Goal: Information Seeking & Learning: Learn about a topic

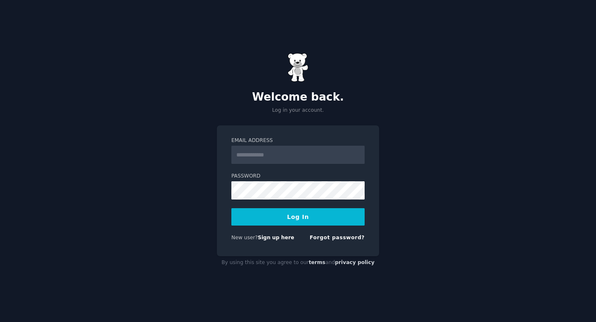
click at [259, 154] on input "Email Address" at bounding box center [297, 155] width 133 height 18
type input "**********"
click at [286, 216] on button "Log In" at bounding box center [297, 216] width 133 height 17
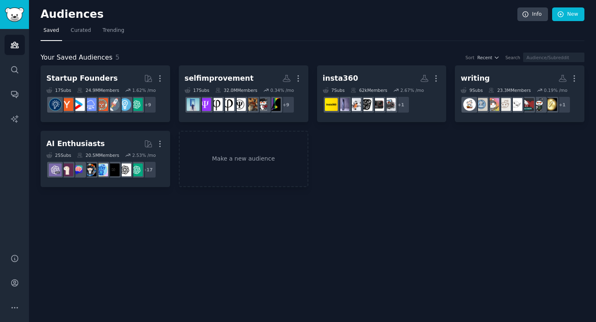
click at [228, 202] on div "Audiences Info New Saved Curated Trending Your Saved Audiences 5 Sort Recent Se…" at bounding box center [312, 161] width 567 height 322
click at [75, 32] on span "Curated" at bounding box center [81, 30] width 20 height 7
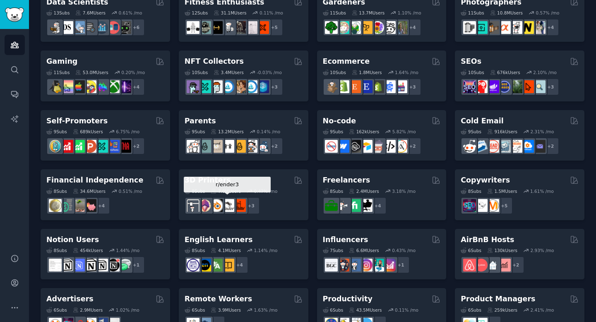
scroll to position [340, 0]
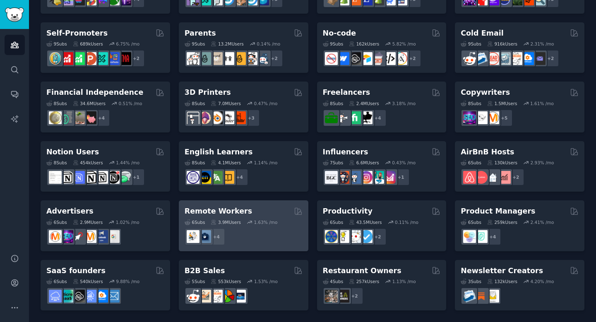
click at [238, 214] on h2 "Remote Workers" at bounding box center [218, 211] width 67 height 10
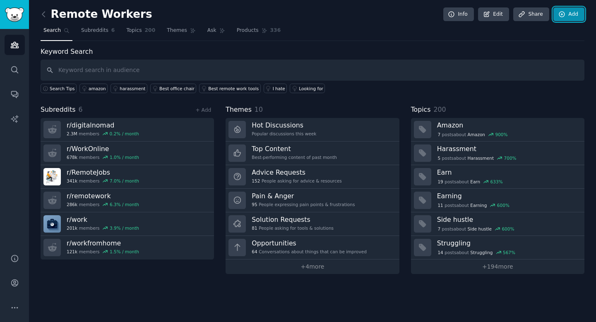
click at [563, 15] on icon at bounding box center [561, 14] width 7 height 7
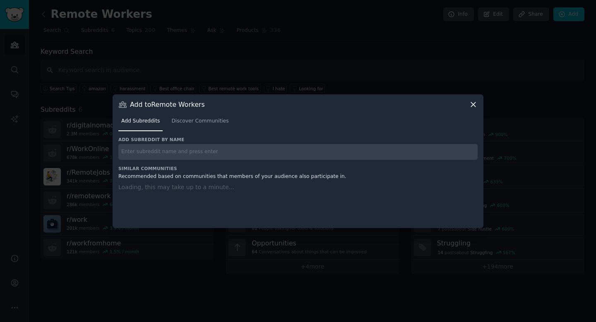
click at [235, 154] on input "text" at bounding box center [297, 152] width 359 height 16
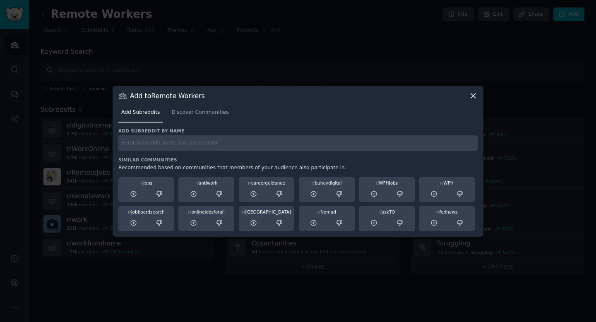
click at [474, 93] on icon at bounding box center [473, 95] width 9 height 9
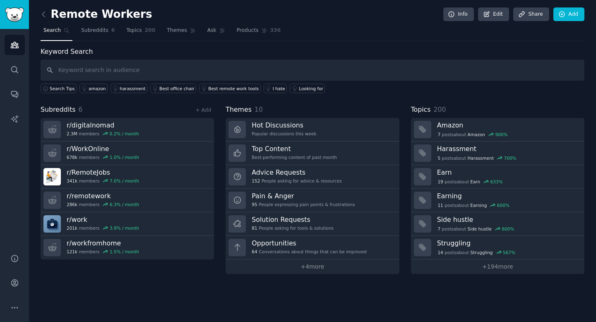
click at [40, 13] on div "Remote Workers Info Edit Share Add Search Subreddits 6 Topics 200 Themes Ask Pr…" at bounding box center [312, 161] width 567 height 322
click at [42, 13] on icon at bounding box center [43, 14] width 9 height 9
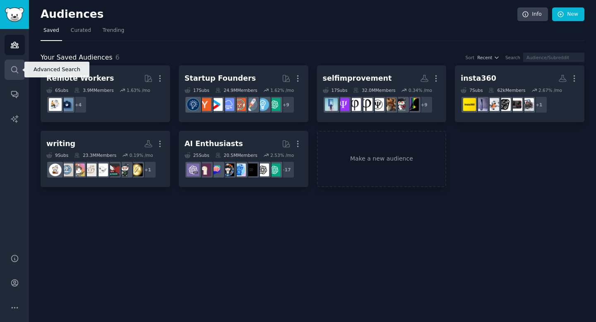
click at [19, 67] on link "Search" at bounding box center [15, 70] width 20 height 20
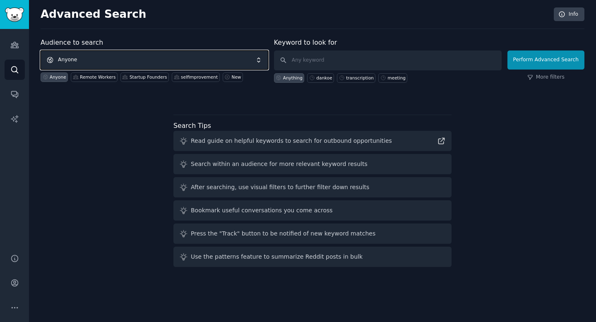
click at [189, 64] on span "Anyone" at bounding box center [155, 59] width 228 height 19
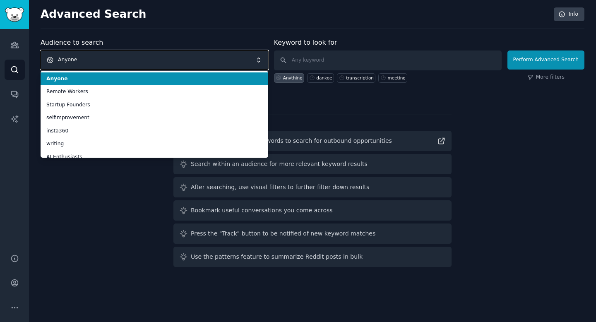
click at [190, 63] on span "Anyone" at bounding box center [155, 59] width 228 height 19
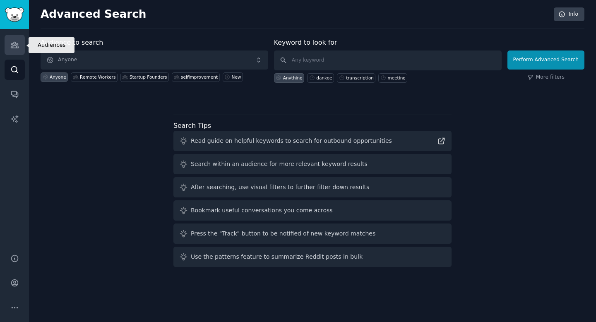
click at [15, 42] on icon "Sidebar" at bounding box center [14, 45] width 7 height 6
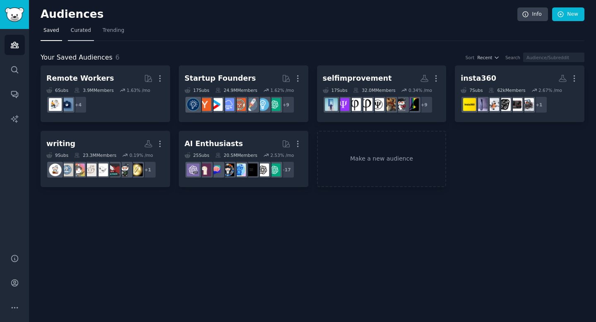
click at [83, 33] on span "Curated" at bounding box center [81, 30] width 20 height 7
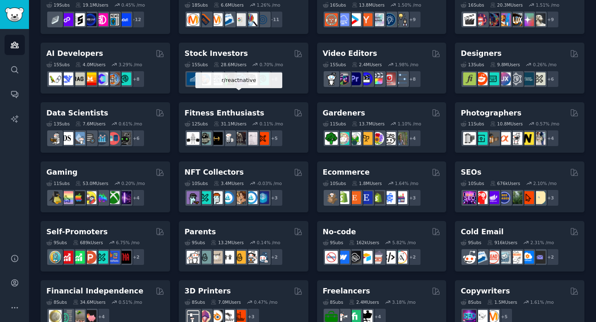
scroll to position [340, 0]
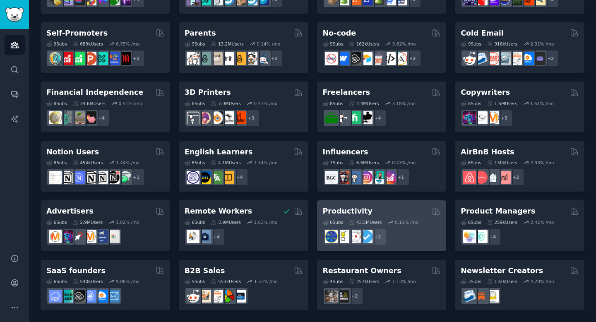
click at [408, 213] on div "Productivity Curated by GummySearch" at bounding box center [382, 211] width 118 height 10
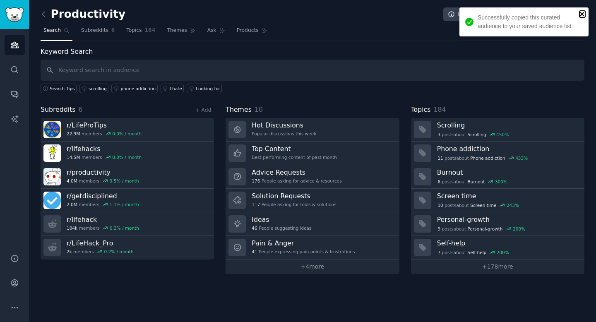
click at [579, 14] on icon "close" at bounding box center [582, 14] width 6 height 7
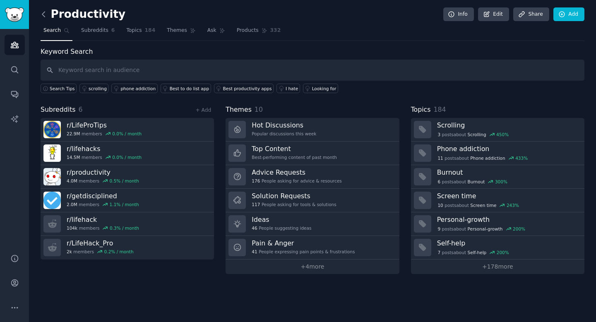
click at [45, 14] on icon at bounding box center [43, 14] width 9 height 9
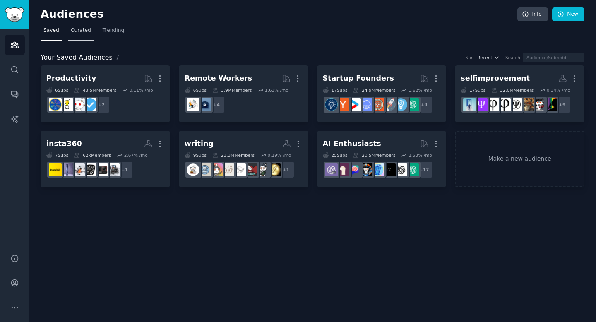
click at [89, 32] on span "Curated" at bounding box center [81, 30] width 20 height 7
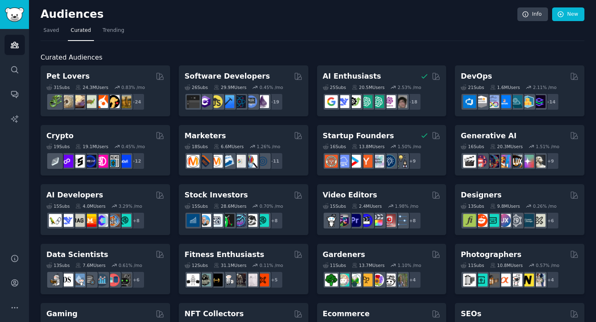
click at [76, 35] on link "Curated" at bounding box center [81, 32] width 26 height 17
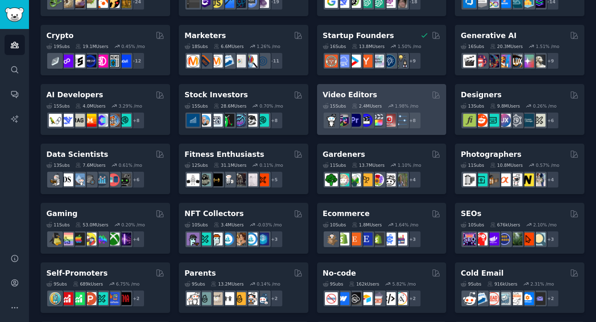
scroll to position [101, 0]
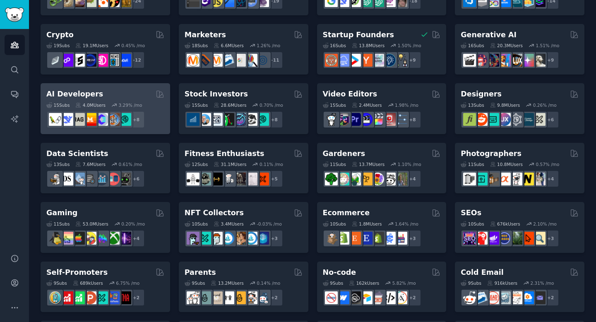
click at [92, 97] on h2 "AI Developers" at bounding box center [74, 94] width 57 height 10
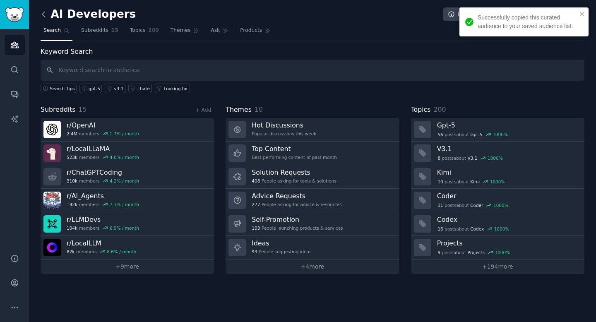
click at [45, 14] on icon at bounding box center [43, 14] width 9 height 9
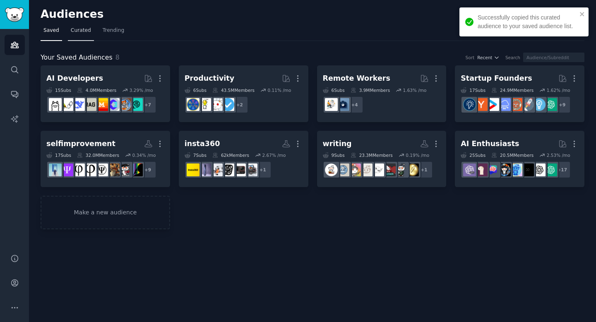
click at [83, 33] on span "Curated" at bounding box center [81, 30] width 20 height 7
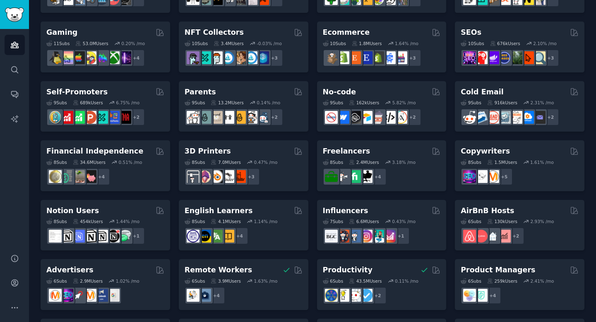
scroll to position [340, 0]
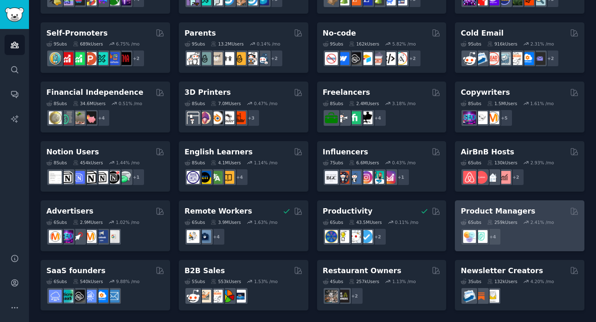
click at [474, 209] on h2 "Product Managers" at bounding box center [498, 211] width 74 height 10
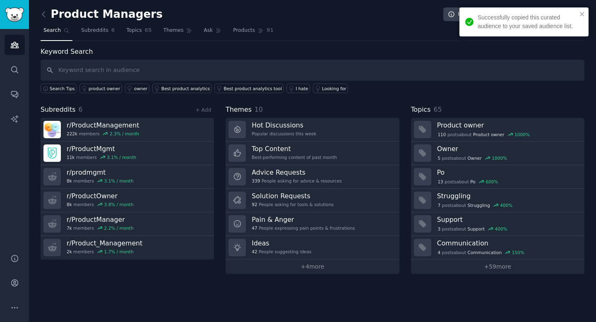
click at [43, 9] on link at bounding box center [46, 14] width 10 height 13
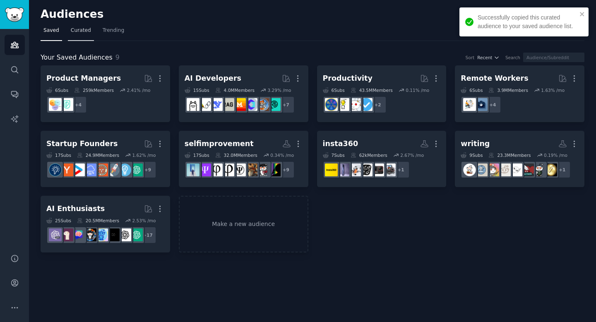
click at [84, 34] on link "Curated" at bounding box center [81, 32] width 26 height 17
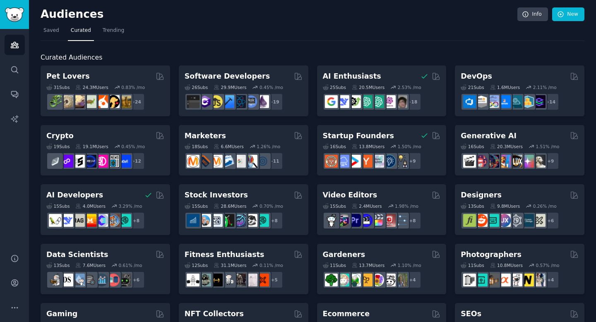
click at [75, 34] on link "Curated" at bounding box center [81, 32] width 26 height 17
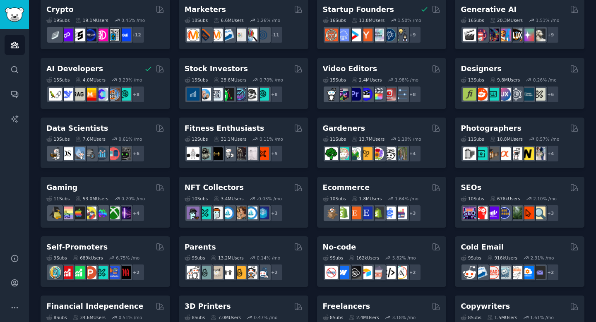
scroll to position [340, 0]
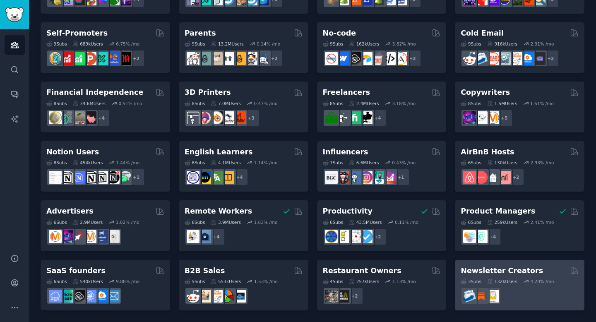
click at [473, 269] on h2 "Newsletter Creators" at bounding box center [502, 271] width 82 height 10
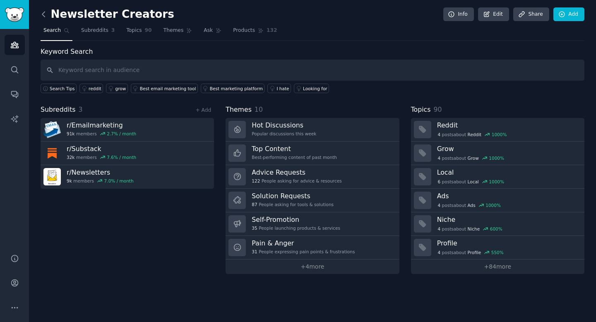
click at [46, 18] on icon at bounding box center [43, 14] width 9 height 9
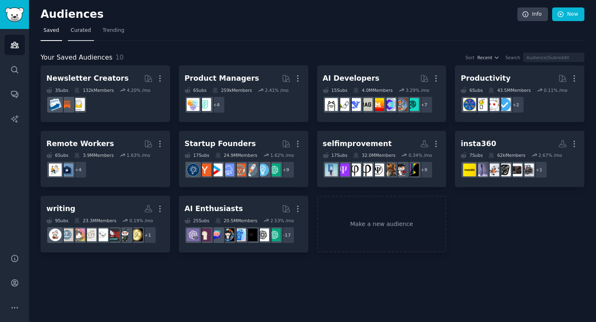
click at [72, 37] on link "Curated" at bounding box center [81, 32] width 26 height 17
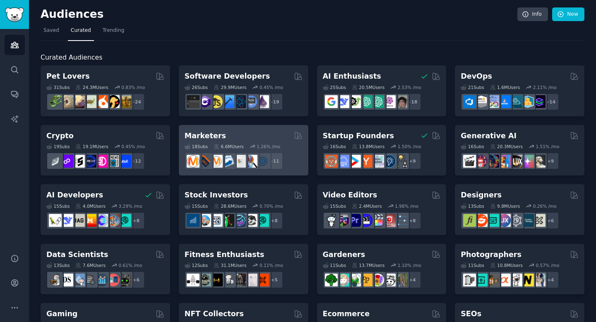
click at [201, 131] on h2 "Marketers" at bounding box center [205, 136] width 41 height 10
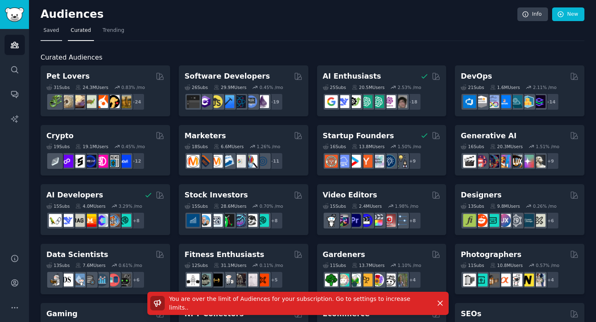
click at [53, 24] on link "Saved" at bounding box center [52, 32] width 22 height 17
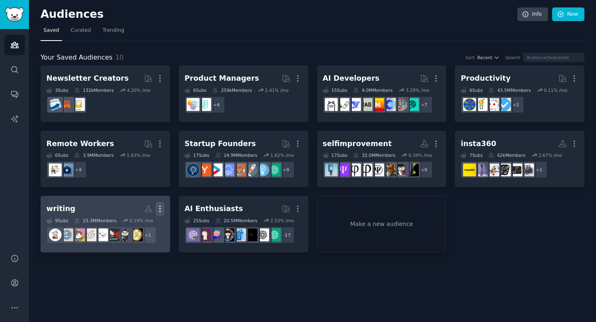
click at [162, 207] on icon "button" at bounding box center [160, 208] width 9 height 9
click at [142, 224] on p "Delete" at bounding box center [137, 226] width 19 height 9
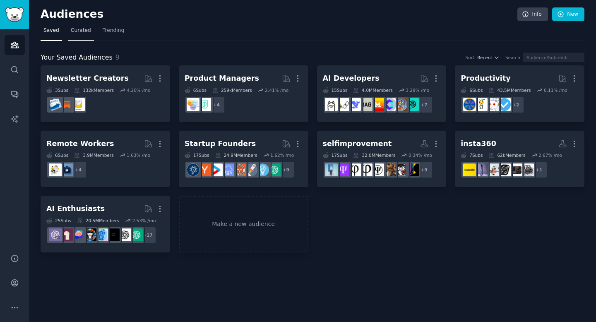
click at [73, 33] on span "Curated" at bounding box center [81, 30] width 20 height 7
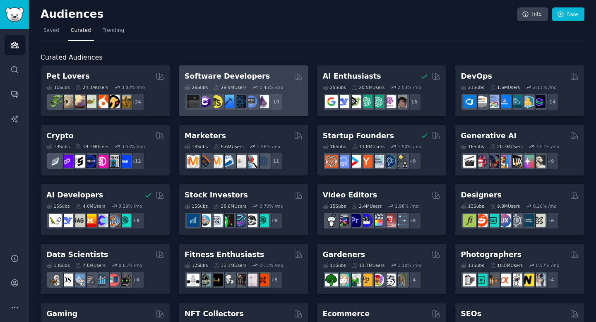
click at [242, 74] on h2 "Software Developers" at bounding box center [227, 76] width 85 height 10
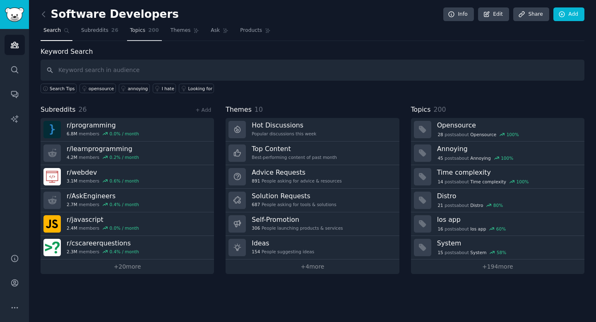
click at [141, 32] on span "Topics" at bounding box center [137, 30] width 15 height 7
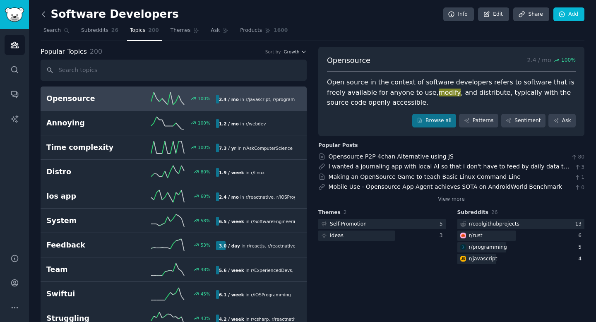
click at [45, 18] on icon at bounding box center [43, 14] width 9 height 9
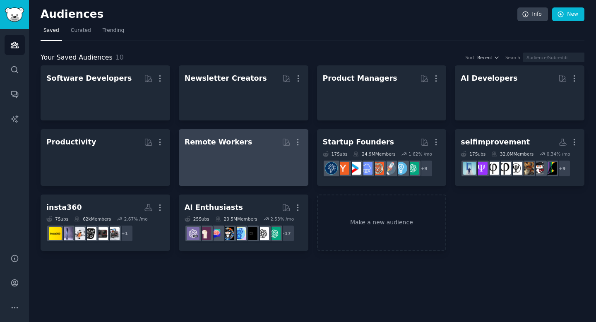
click at [216, 140] on div "Remote Workers" at bounding box center [218, 142] width 67 height 10
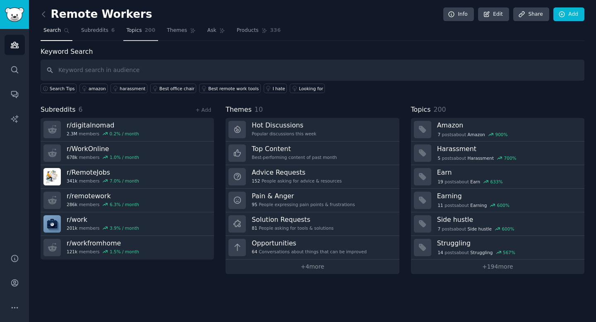
click at [133, 34] on span "Topics" at bounding box center [133, 30] width 15 height 7
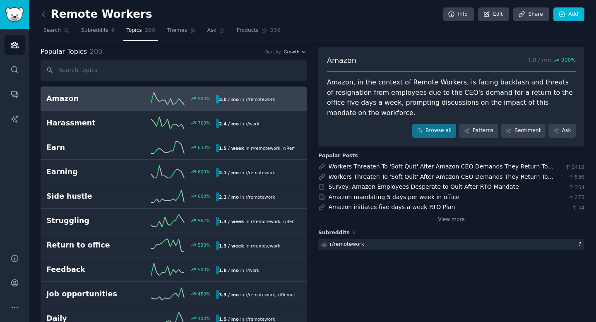
scroll to position [24, 0]
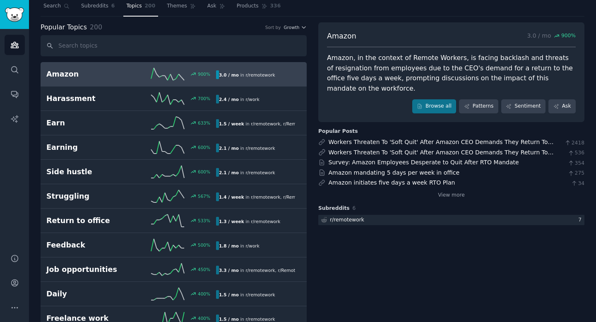
click at [109, 105] on link "Harassment 700 % 2.4 / mo in r/ work" at bounding box center [174, 98] width 266 height 24
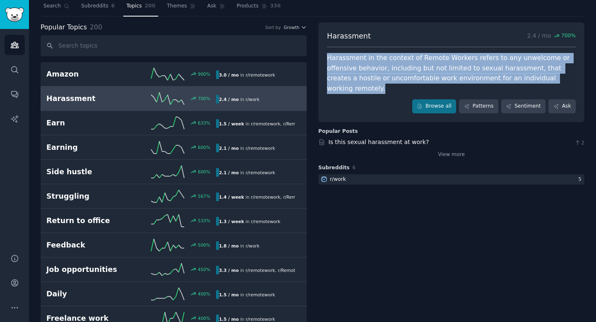
drag, startPoint x: 325, startPoint y: 60, endPoint x: 532, endPoint y: 74, distance: 207.4
click at [532, 74] on div "Harassment 2.4 / mo 700 % Harassment in the context of Remote Workers refers to…" at bounding box center [451, 72] width 266 height 100
copy div "Harassment in the context of Remote Workers refers to any unwelcome or offensiv…"
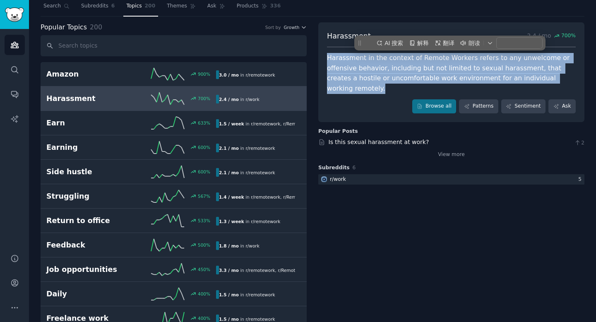
click at [447, 49] on div "AI 搜索 解释 翻译 朗读" at bounding box center [449, 43] width 191 height 15
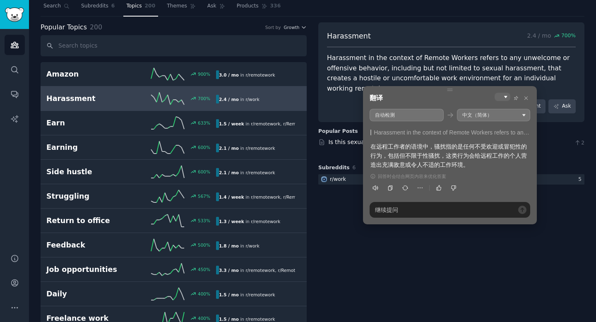
click at [396, 31] on div "Harassment 2.4 / mo 700 %" at bounding box center [451, 39] width 249 height 17
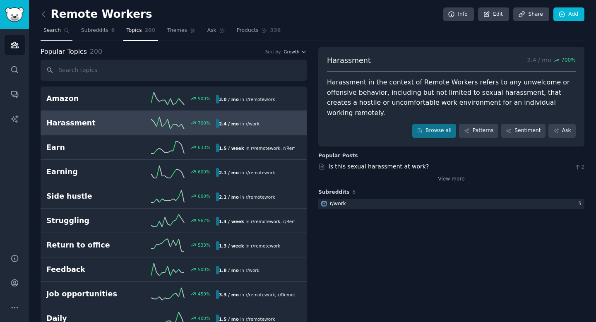
click at [61, 31] on link "Search" at bounding box center [57, 32] width 32 height 17
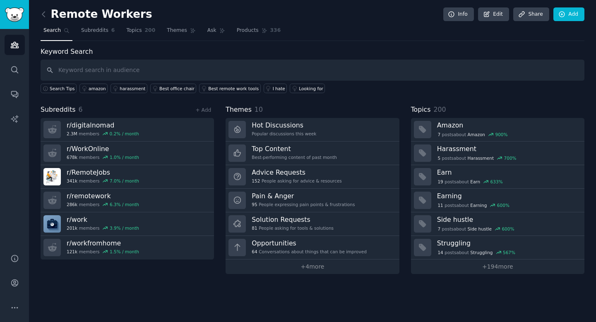
click at [99, 73] on input "text" at bounding box center [313, 70] width 544 height 21
type input "AI"
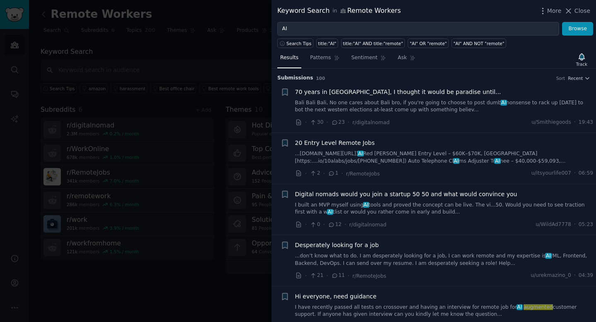
click at [356, 106] on link "Bali Bali Bali, No one cares about Bali bro, if you're going to choose to post …" at bounding box center [444, 106] width 298 height 14
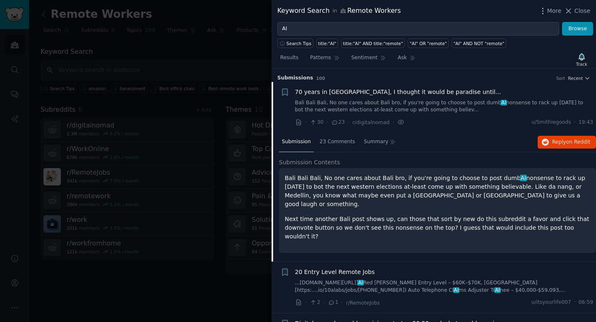
scroll to position [13, 0]
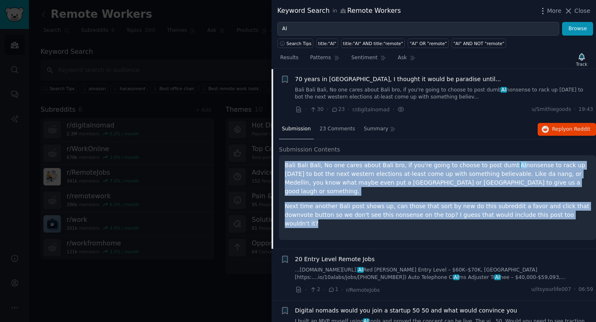
drag, startPoint x: 285, startPoint y: 165, endPoint x: 582, endPoint y: 204, distance: 299.6
click at [582, 204] on div "Bali Bali Bali, No one cares about Bali bro, if you're going to choose to post …" at bounding box center [437, 194] width 305 height 67
copy div "Bali Bali Bali, No one cares about Bali bro, if you're going to choose to post …"
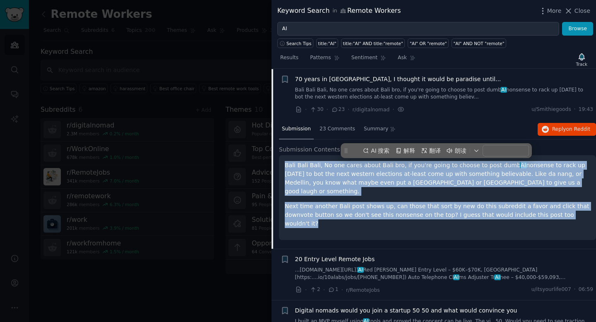
click at [351, 178] on p "Bali Bali Bali, No one cares about Bali bro, if you're going to choose to post …" at bounding box center [437, 178] width 305 height 35
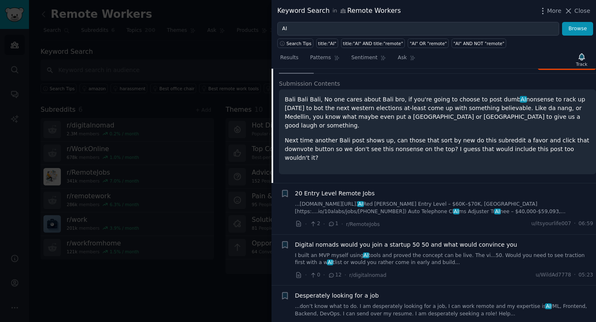
scroll to position [83, 0]
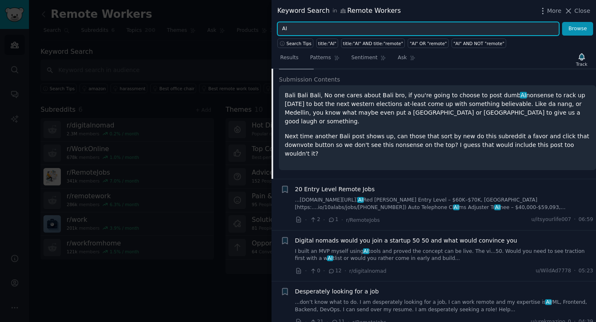
click at [302, 30] on input "AI" at bounding box center [418, 29] width 282 height 14
type input "A"
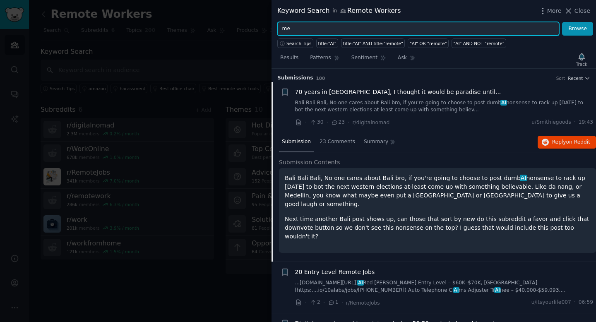
type input "m"
click at [562, 22] on button "Browse" at bounding box center [577, 29] width 31 height 14
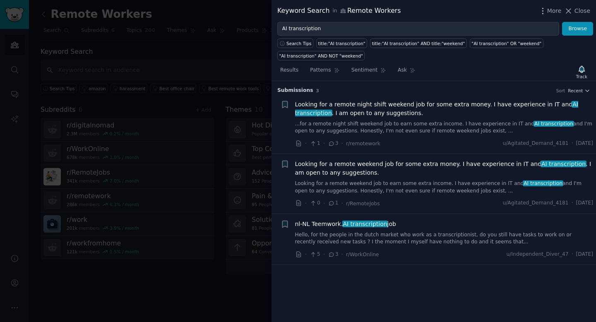
click at [383, 120] on link "...for a remote night shift weekend job to earn some extra income. I have exper…" at bounding box center [444, 127] width 298 height 14
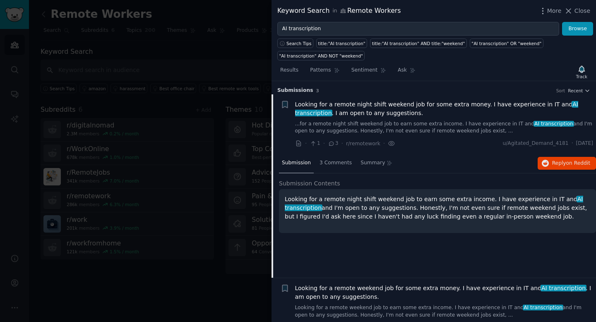
scroll to position [13, 0]
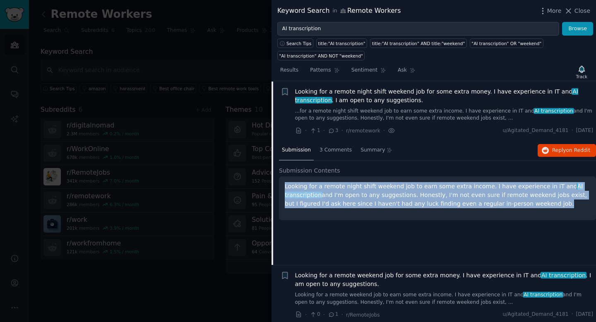
drag, startPoint x: 284, startPoint y: 186, endPoint x: 531, endPoint y: 203, distance: 247.7
click at [531, 203] on div "Looking for a remote night shift weekend job to earn some extra income. I have …" at bounding box center [437, 198] width 317 height 44
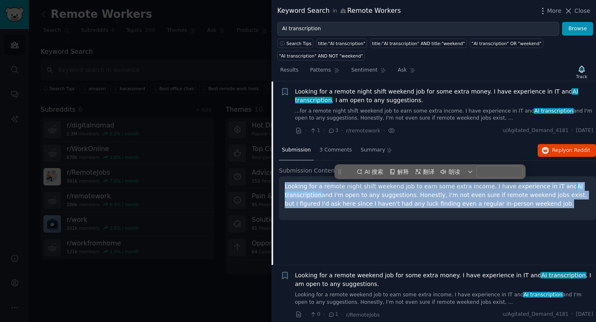
copy p "Looking for a remote night shift weekend job to earn some extra income. I have …"
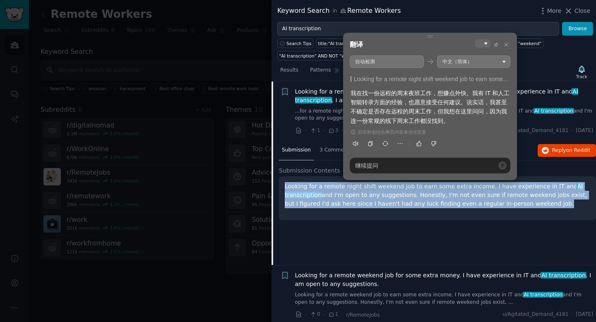
click at [416, 218] on div "Looking for a remote night shift weekend job to earn some extra income. I have …" at bounding box center [437, 198] width 317 height 44
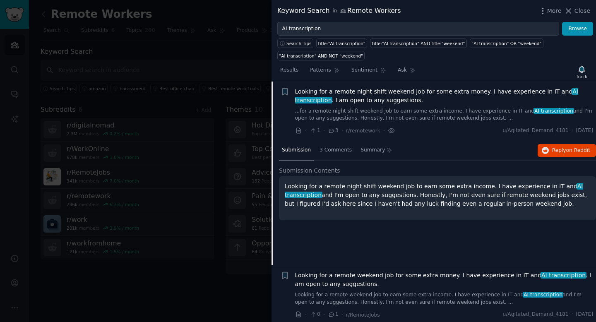
scroll to position [67, 0]
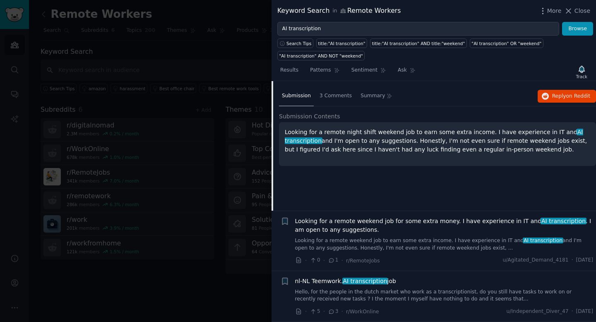
click at [414, 231] on span "Looking for a remote weekend job for some extra money. I have experience in IT …" at bounding box center [444, 225] width 298 height 17
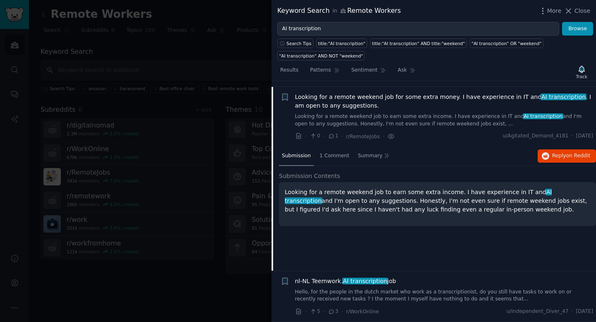
drag, startPoint x: 286, startPoint y: 192, endPoint x: 475, endPoint y: 214, distance: 190.8
click at [475, 214] on div "Looking for a remote weekend job to earn some extra income. I have experience i…" at bounding box center [437, 204] width 317 height 44
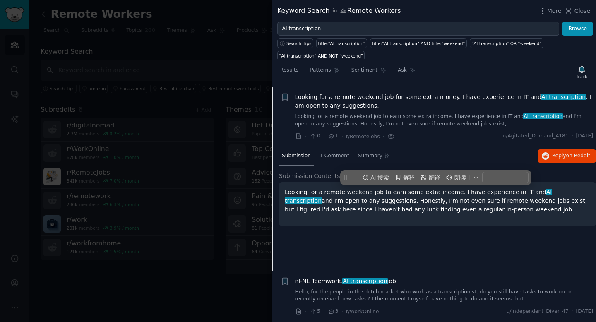
copy p "Looking for a remote weekend job to earn some extra income. I have experience i…"
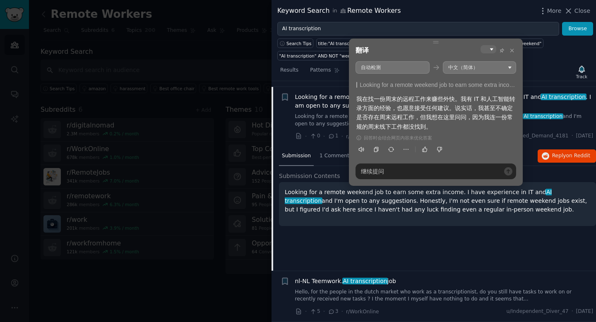
click at [379, 256] on div "Submission 1 Comment Summary Reply on Reddit Submission Contents Looking for a …" at bounding box center [437, 209] width 317 height 124
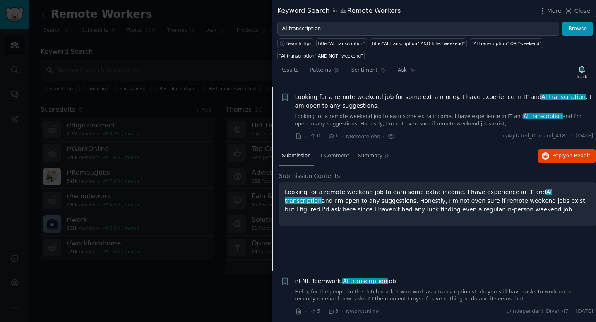
click at [390, 288] on div "nl-NL Teemwork. AI transcription job Hello, for the people in the dutch market …" at bounding box center [444, 290] width 298 height 26
click at [388, 292] on link "Hello, for the people in the dutch market who work as a transcriptionist, do yo…" at bounding box center [444, 295] width 298 height 14
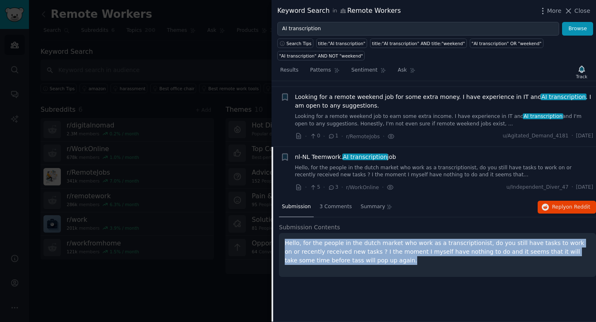
drag, startPoint x: 284, startPoint y: 243, endPoint x: 375, endPoint y: 259, distance: 92.5
click at [375, 259] on div "Hello, for the people in the dutch market who work as a transcriptionist, do yo…" at bounding box center [437, 255] width 317 height 44
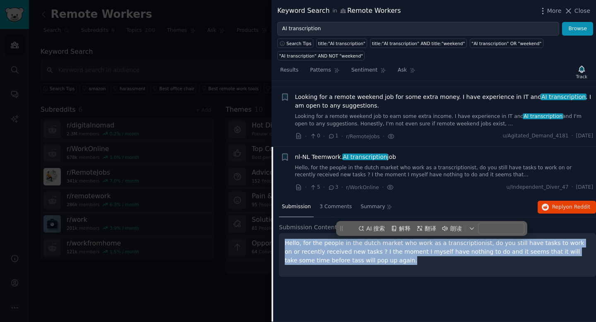
copy p "Hello, for the people in the dutch market who work as a transcriptionist, do yo…"
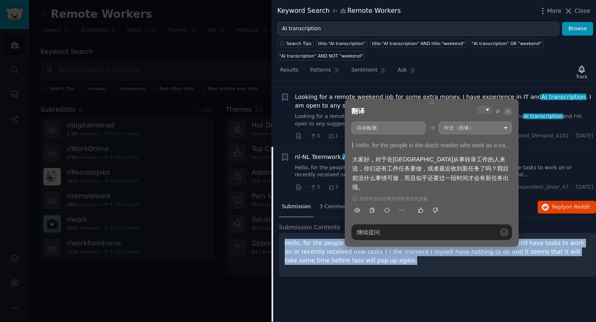
click at [509, 109] on icon at bounding box center [508, 111] width 4 height 4
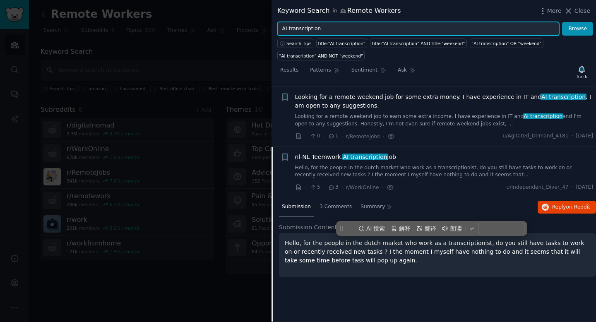
drag, startPoint x: 288, startPoint y: 26, endPoint x: 337, endPoint y: 26, distance: 49.3
click at [337, 26] on input "AI transcription" at bounding box center [418, 29] width 282 height 14
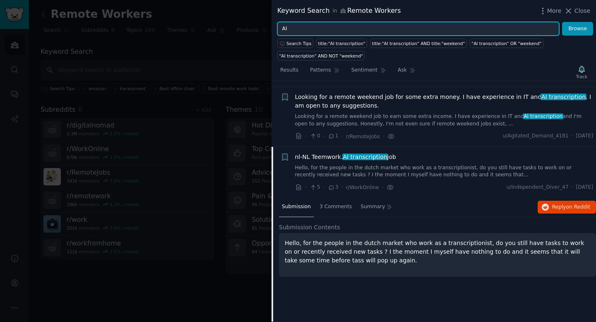
type input "A"
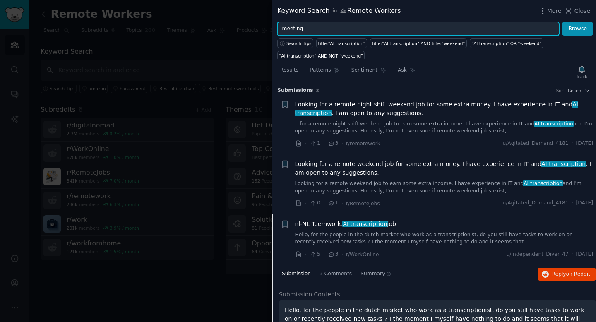
type input "meeting"
click at [562, 22] on button "Browse" at bounding box center [577, 29] width 31 height 14
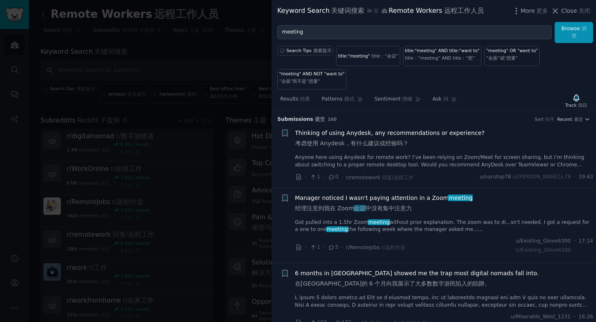
click at [413, 156] on link "Anyone here using Anydesk for remote work? I’ve been relying on Zoom/Meet for s…" at bounding box center [444, 161] width 298 height 14
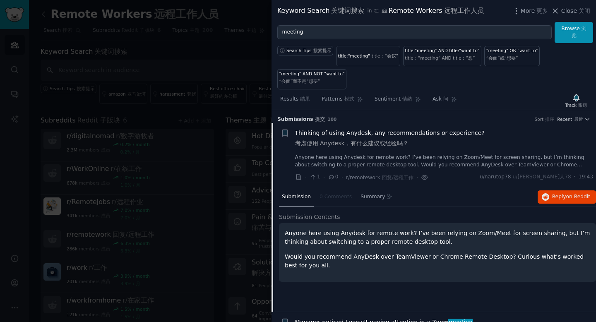
scroll to position [13, 0]
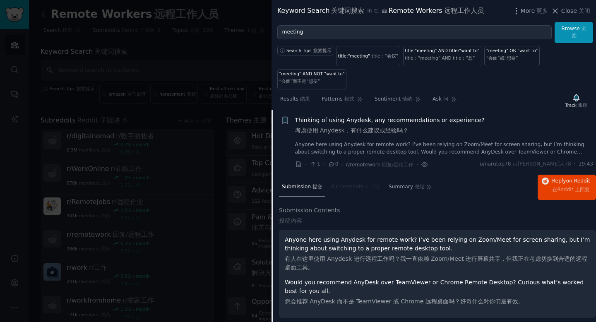
click at [404, 144] on link "Anyone here using Anydesk for remote work? I’ve been relying on Zoom/Meet for s…" at bounding box center [444, 148] width 298 height 14
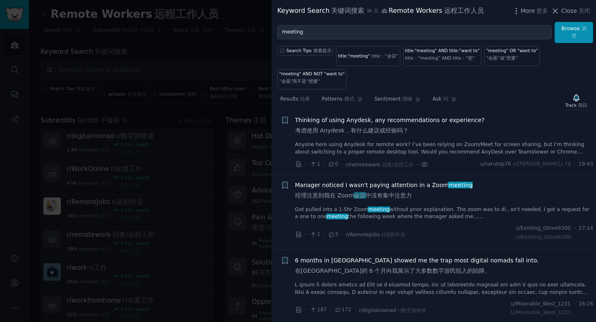
click at [404, 203] on div "Manager noticed I wasn't paying attention in a Zoom meeting 经理注意到我在 Zoom 会议 中没有…" at bounding box center [444, 201] width 298 height 40
click at [414, 209] on link "Got pulled into a 1.5hr Zoom meeting without prior explanation. The zoom was to…" at bounding box center [444, 213] width 298 height 14
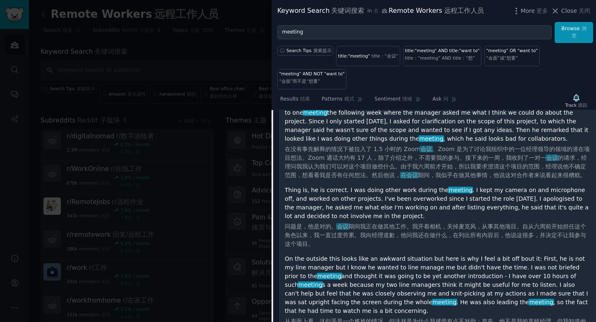
scroll to position [242, 0]
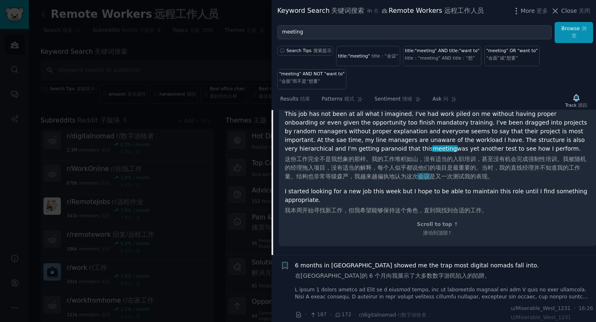
scroll to position [521, 0]
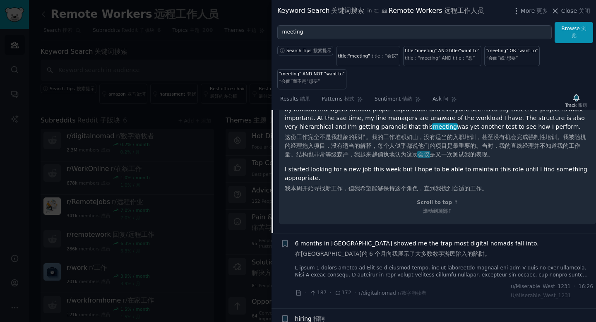
click at [403, 264] on link at bounding box center [444, 271] width 298 height 14
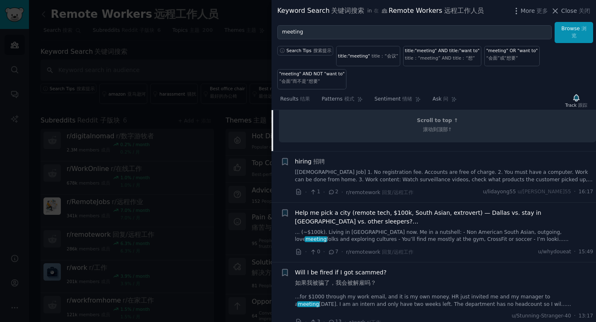
scroll to position [574, 0]
click at [571, 12] on span "Close 关闭" at bounding box center [575, 11] width 29 height 9
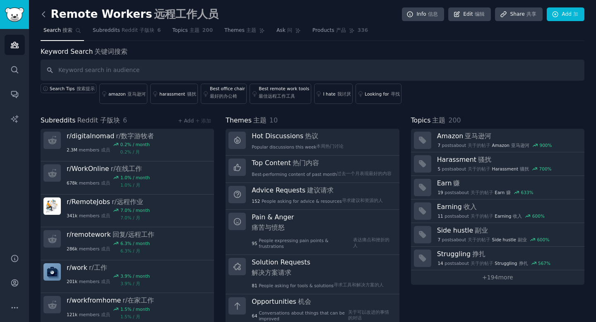
click at [45, 10] on icon at bounding box center [43, 14] width 9 height 9
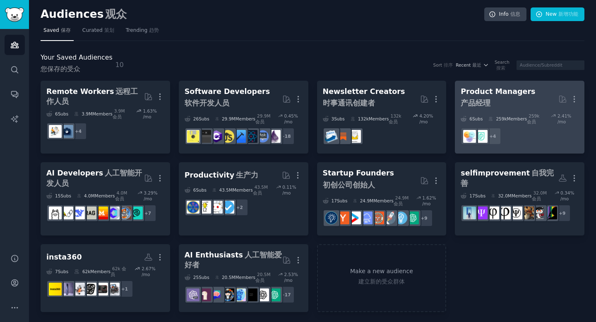
click at [473, 93] on div "Product Managers 产品经理" at bounding box center [498, 98] width 74 height 25
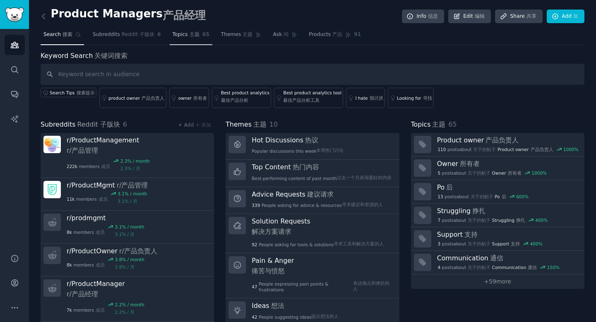
click at [183, 31] on link "Topics 主题 65" at bounding box center [191, 36] width 43 height 17
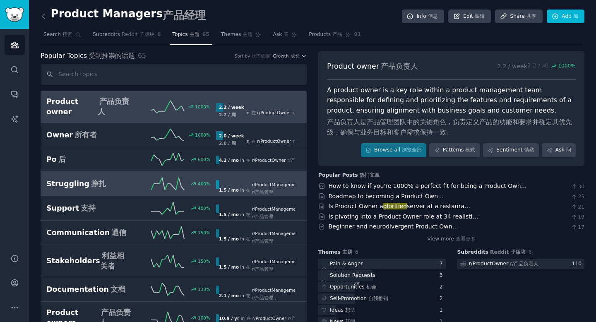
click at [112, 180] on h2 "Struggling 挣扎" at bounding box center [88, 184] width 85 height 10
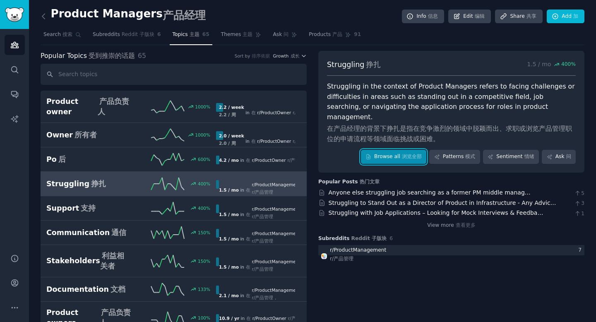
click at [392, 150] on link "Browse all 浏览全部" at bounding box center [394, 157] width 66 height 14
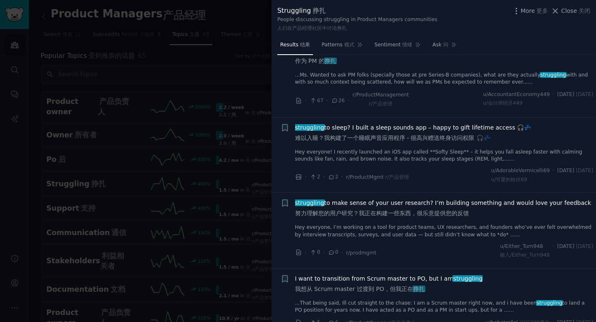
scroll to position [179, 0]
click at [399, 75] on link "...Ms. Wanted to ask PM folks (specially those at pre Series-B companies), what…" at bounding box center [444, 78] width 298 height 14
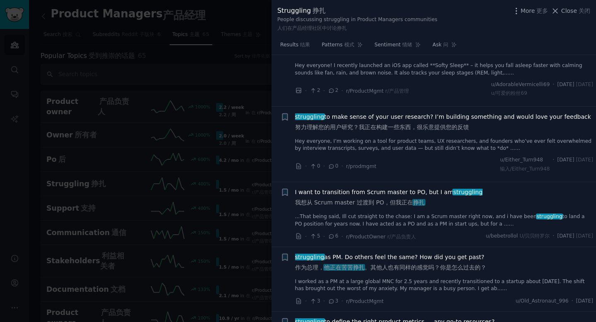
scroll to position [467, 0]
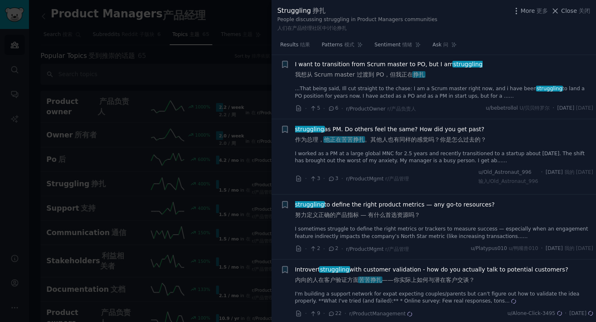
click at [400, 158] on link "I worked as a PM at a large global MNC for 2.5 years and recently transitioned …" at bounding box center [444, 157] width 298 height 14
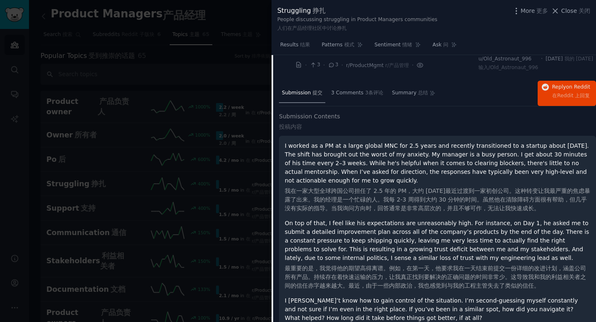
scroll to position [507, 0]
click at [569, 12] on span "Close 关闭" at bounding box center [575, 11] width 29 height 9
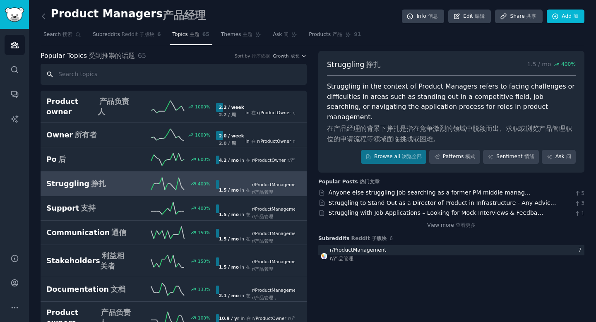
click at [121, 71] on input "text" at bounding box center [174, 74] width 266 height 21
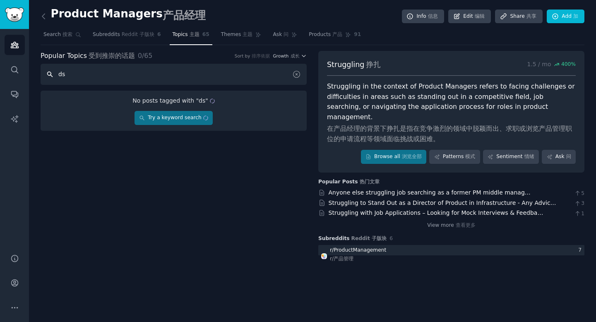
type input "d"
type input "tedious"
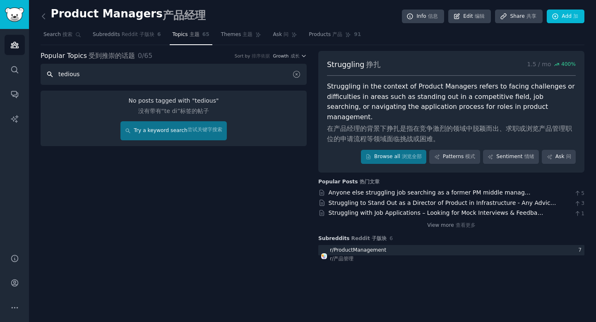
drag, startPoint x: 84, startPoint y: 70, endPoint x: 59, endPoint y: 70, distance: 24.8
click at [59, 70] on input "tedious" at bounding box center [174, 74] width 266 height 21
drag, startPoint x: 59, startPoint y: 70, endPoint x: 112, endPoint y: 70, distance: 53.4
click at [112, 70] on input "tedious" at bounding box center [174, 74] width 266 height 21
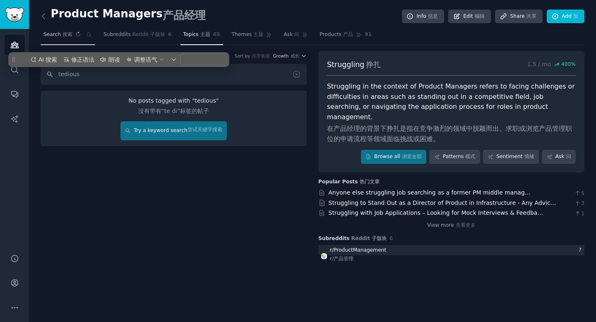
click at [62, 33] on sider-trans-text "搜索" at bounding box center [67, 34] width 10 height 6
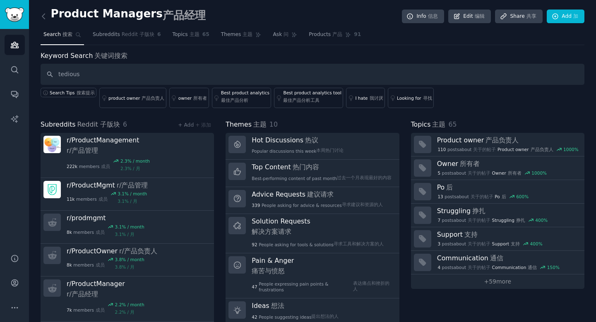
type input "tedious"
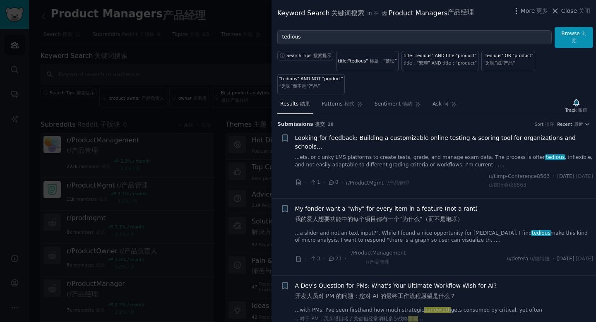
click at [339, 163] on link "...ets, or clunky LMS platforms to create tests, grade, and manage exam data. T…" at bounding box center [444, 161] width 298 height 14
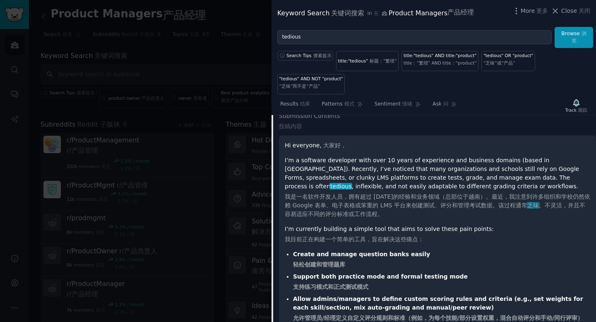
scroll to position [120, 0]
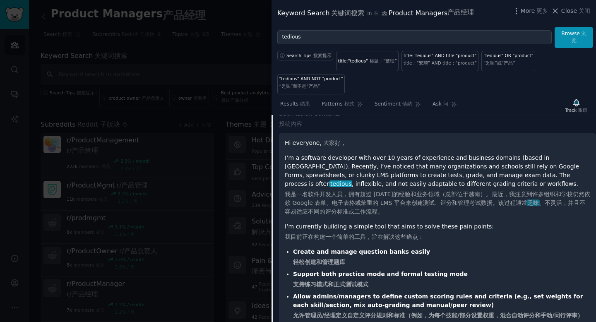
click at [366, 129] on h2 "Submission Contents 投稿内容" at bounding box center [437, 120] width 317 height 22
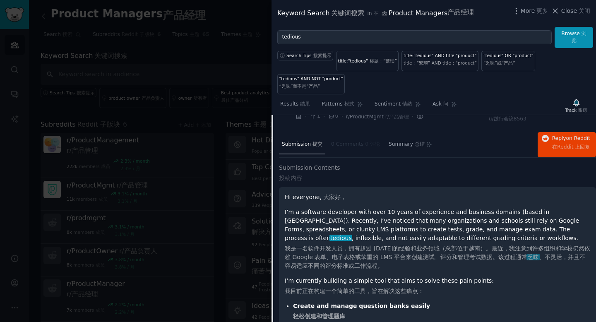
scroll to position [20, 0]
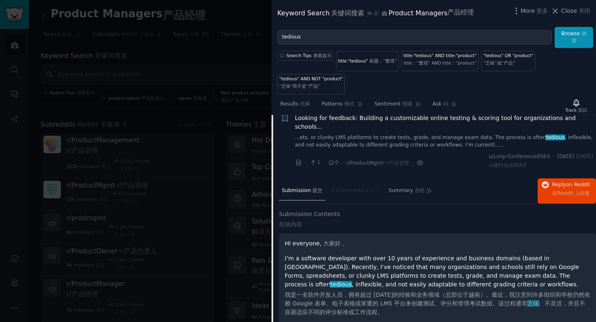
click at [349, 138] on div "Looking for feedback: Building a customizable online testing & scoring tool for…" at bounding box center [444, 131] width 298 height 35
click at [364, 134] on sider-trans-text "寻求反馈：为组织和学校构建可定制的在线测试和评分工具" at bounding box center [370, 137] width 151 height 7
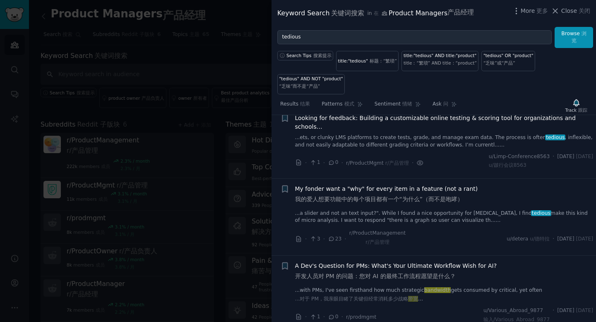
scroll to position [13, 0]
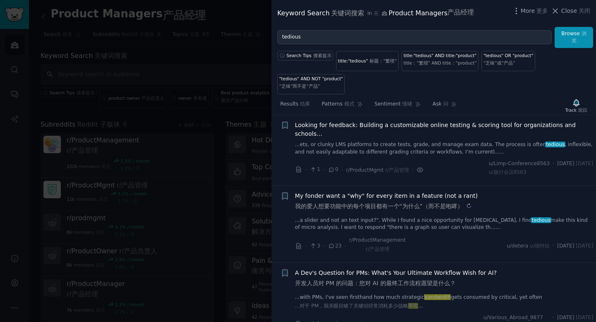
click at [353, 209] on sider-trans-text "我的爱人想要功能中的每个项目都有一个“为什么”（而不是咆哮）" at bounding box center [379, 206] width 168 height 7
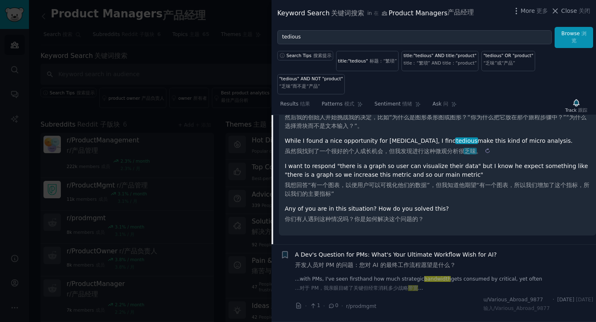
scroll to position [363, 0]
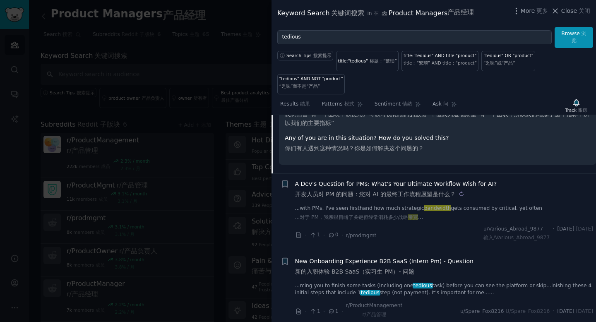
click at [374, 196] on sider-trans-text "开发人员对 PM 的问题：您对 AI 的最终工作流程愿望是什么？" at bounding box center [375, 194] width 161 height 7
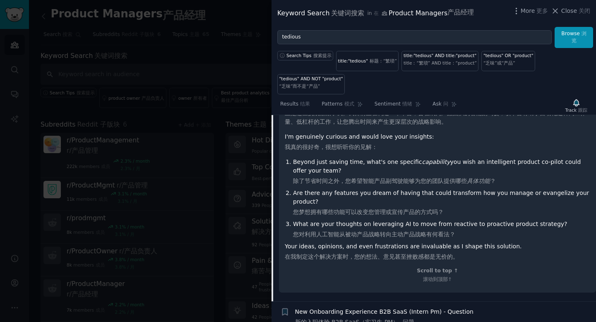
scroll to position [559, 0]
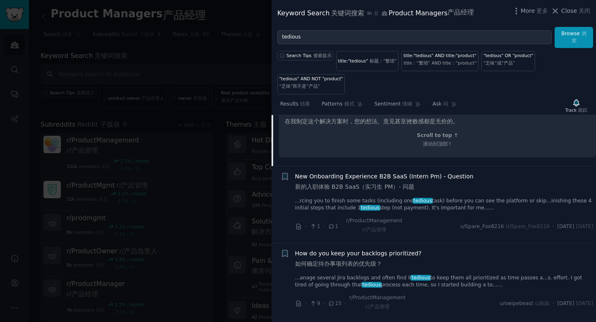
click at [374, 197] on link "...rcing you to finish some tasks (including one tedious task) before you can s…" at bounding box center [444, 204] width 298 height 14
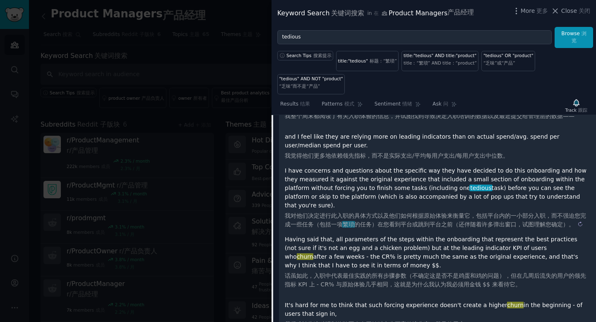
scroll to position [547, 0]
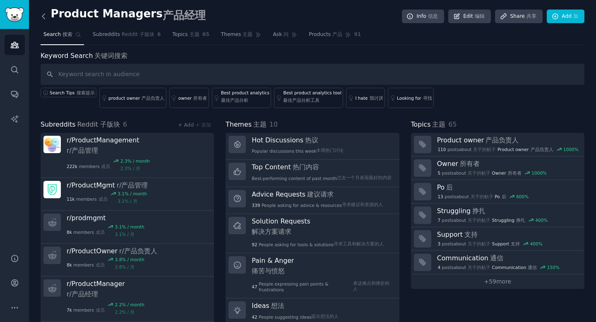
click at [44, 15] on icon at bounding box center [43, 16] width 9 height 9
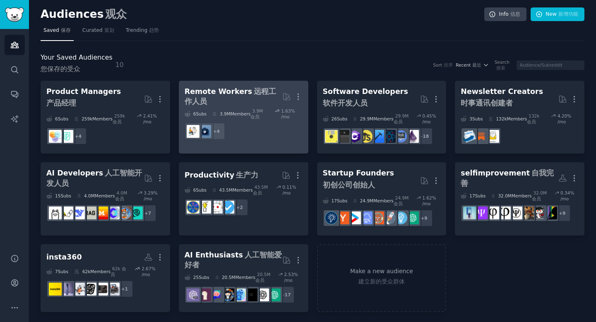
click at [208, 103] on div "Remote Workers 远程工作人员" at bounding box center [234, 96] width 98 height 20
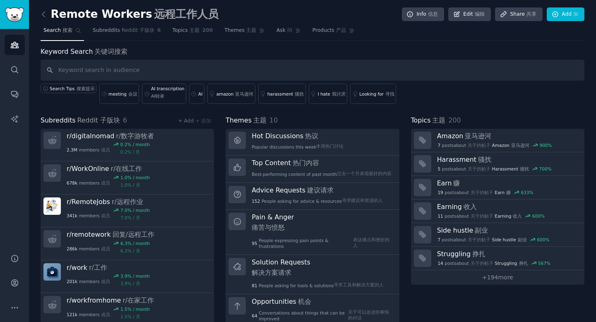
click at [161, 71] on input "text" at bounding box center [313, 70] width 544 height 21
type input "tedious"
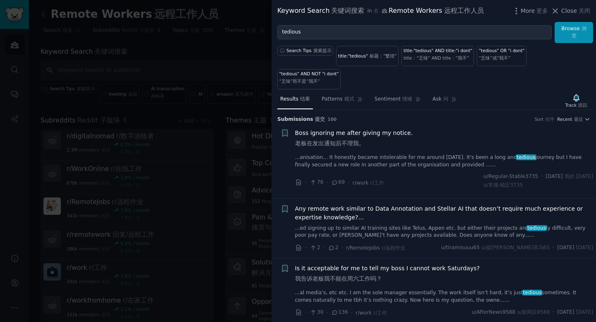
click at [418, 129] on div "Boss ignoring me after giving my notice. 老板在发出通知后不理我。" at bounding box center [444, 140] width 298 height 22
click at [416, 154] on link "...anisation... It honestly became intolerable for me around 10 months ago. It'…" at bounding box center [444, 161] width 298 height 14
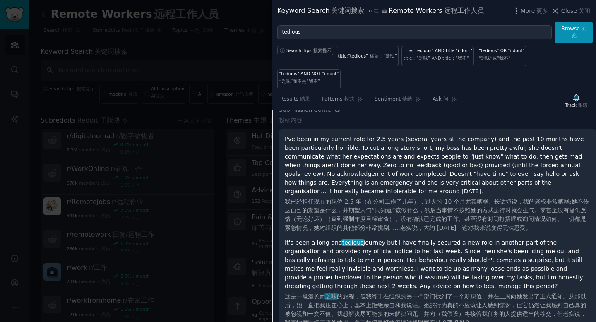
scroll to position [37, 0]
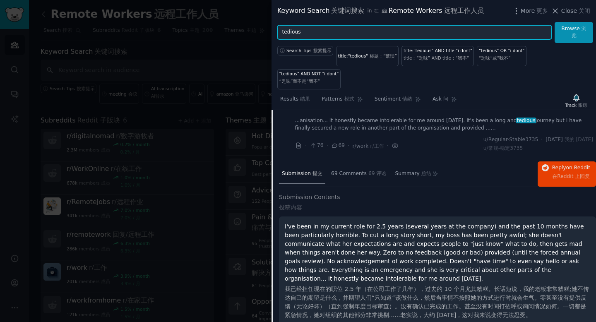
drag, startPoint x: 311, startPoint y: 31, endPoint x: 272, endPoint y: 30, distance: 38.5
click at [272, 30] on div "tedious Browse 浏览" at bounding box center [434, 32] width 324 height 21
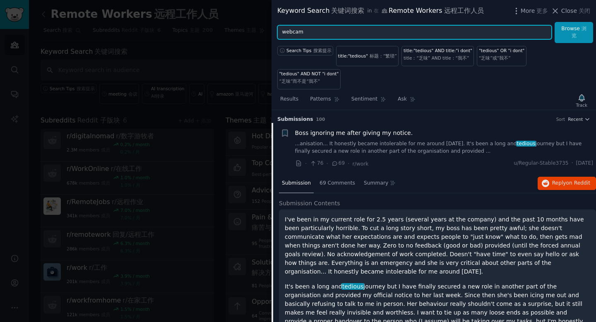
type input "webcam"
click at [555, 22] on button "Browse 浏览" at bounding box center [574, 32] width 38 height 21
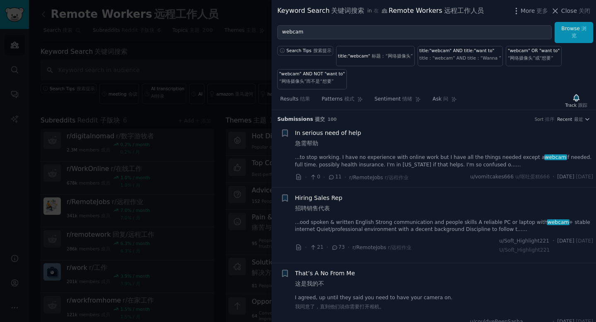
click at [375, 160] on link "...to stop working. I have no experience with online work but I have all the th…" at bounding box center [444, 161] width 298 height 14
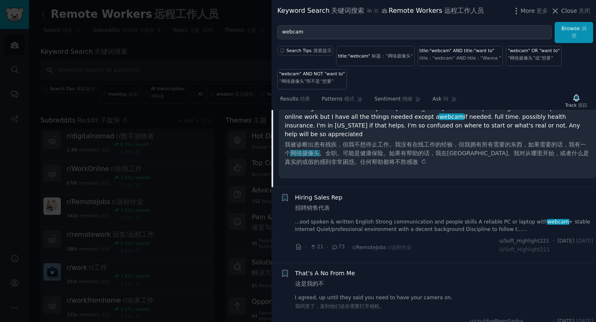
scroll to position [166, 0]
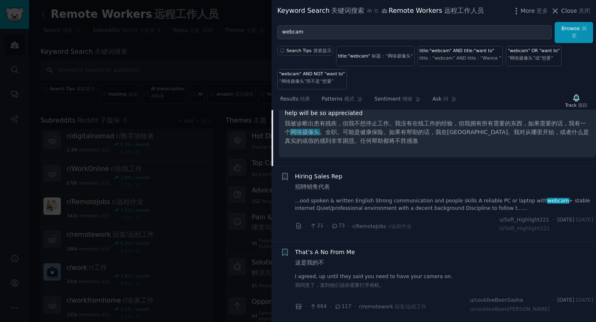
click at [348, 204] on div "Hiring Sales Rep 招聘销售代表 ...ood spoken & written English Strong communication an…" at bounding box center [444, 204] width 298 height 64
click at [348, 197] on link "...ood spoken & written English Strong communication and people skills A reliab…" at bounding box center [444, 204] width 298 height 14
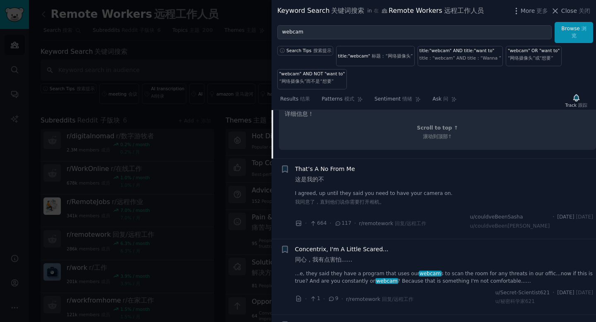
scroll to position [388, 0]
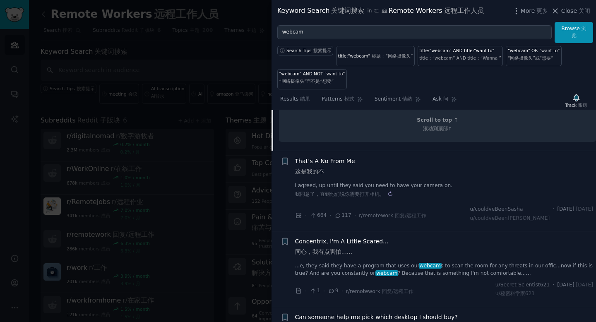
click at [348, 197] on sider-trans-text "我同意了，直到他们说你需要打开相机。" at bounding box center [339, 194] width 89 height 6
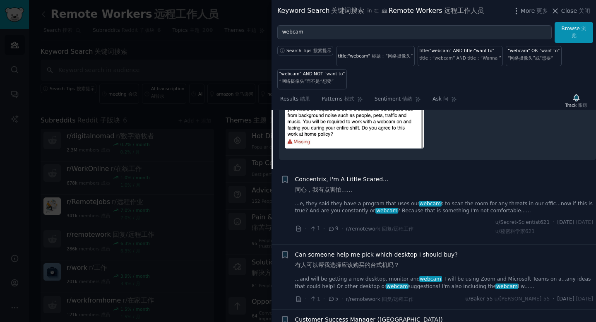
scroll to position [356, 0]
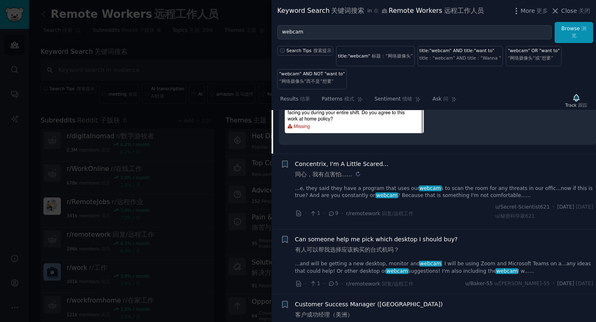
click at [350, 177] on sider-trans-text "同心，我有点害怕......" at bounding box center [324, 174] width 58 height 7
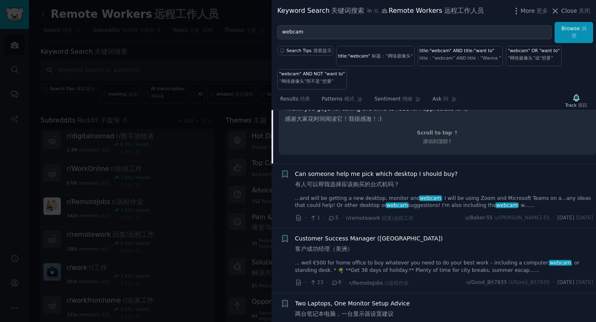
scroll to position [770, 0]
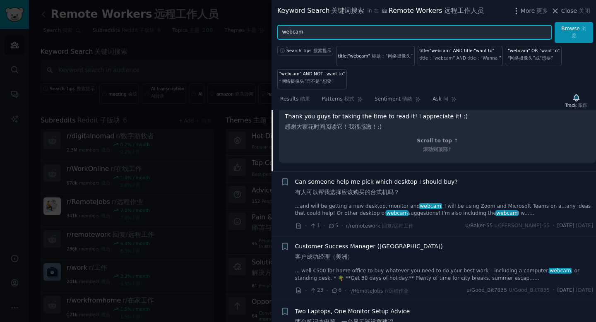
drag, startPoint x: 308, startPoint y: 30, endPoint x: 259, endPoint y: 30, distance: 48.8
click at [259, 30] on div "Keyword Search 关键词搜索 in 在 Remote Workers 远程工作人员 More 更多 Close 关闭 webcam Browse …" at bounding box center [298, 161] width 596 height 322
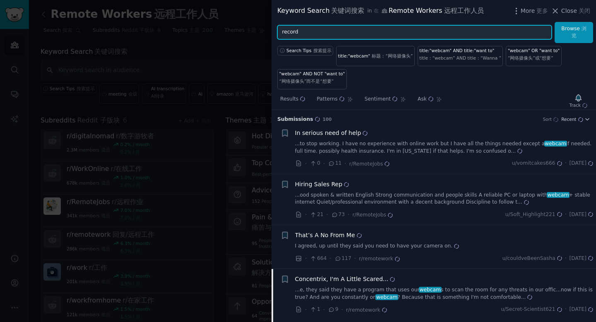
type input "record"
click at [555, 22] on button "Browse 浏览" at bounding box center [574, 32] width 38 height 21
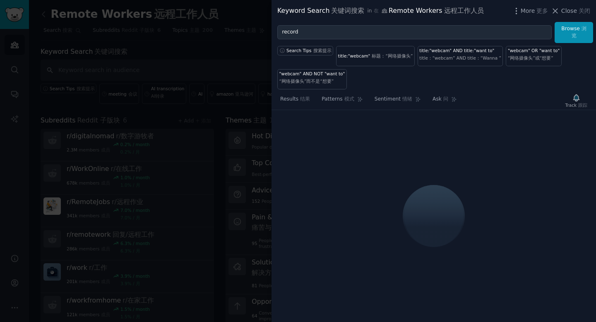
click at [404, 81] on div "Search Tips 搜索提示 title:"webcam" 标题：“网络摄像头” title:"webcam" AND title:"want to" t…" at bounding box center [434, 66] width 324 height 46
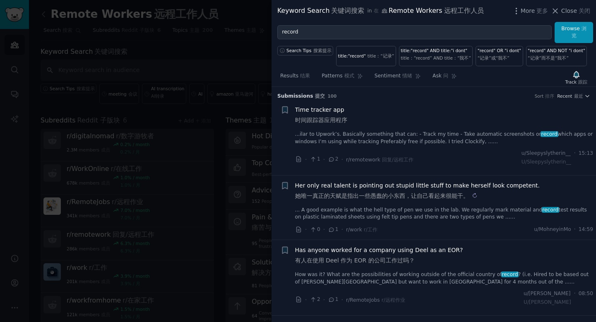
click at [384, 198] on sider-trans-text "她唯一真正的天赋是指出一些愚蠢的小东西，让自己看起来很能干。" at bounding box center [382, 195] width 174 height 7
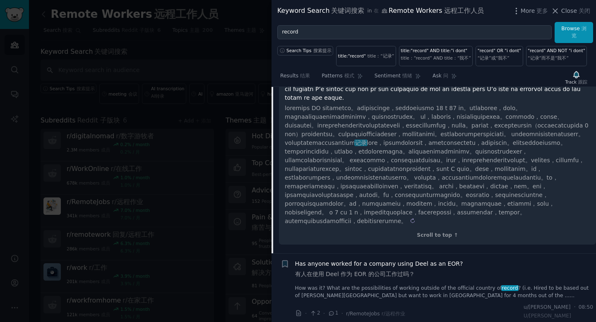
scroll to position [654, 0]
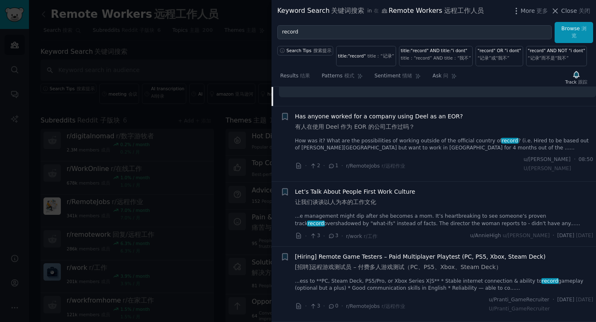
click at [240, 134] on div at bounding box center [298, 161] width 596 height 322
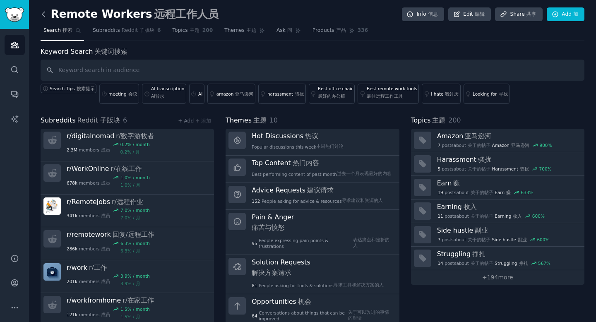
click at [44, 15] on icon at bounding box center [43, 14] width 9 height 9
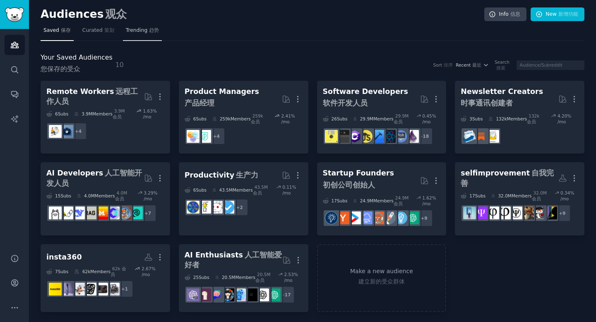
click at [144, 32] on span "Trending 趋势" at bounding box center [142, 30] width 33 height 7
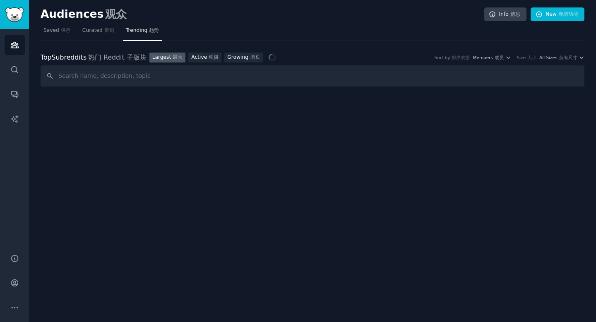
click at [139, 79] on input "text" at bounding box center [313, 75] width 544 height 21
click at [163, 56] on link "Largest 最大" at bounding box center [167, 58] width 36 height 10
click at [149, 71] on input "text" at bounding box center [313, 75] width 544 height 21
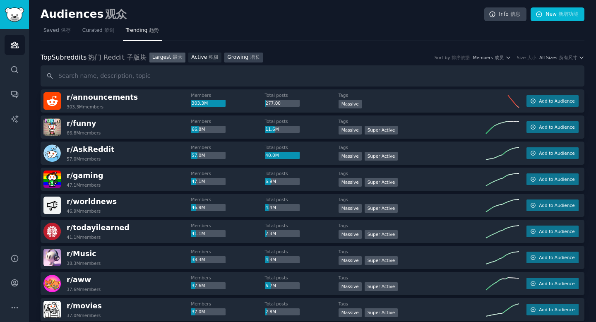
click at [235, 59] on link "Growing 增长" at bounding box center [243, 58] width 38 height 10
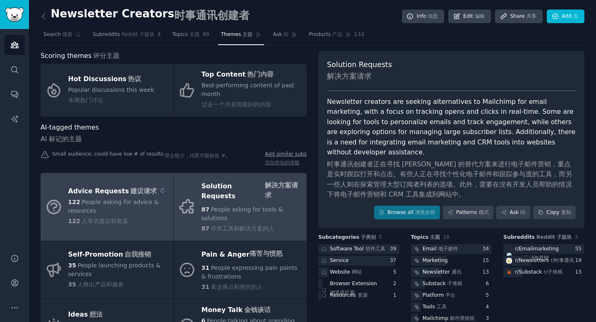
click at [130, 187] on sider-trans-text "建议请求" at bounding box center [143, 191] width 26 height 8
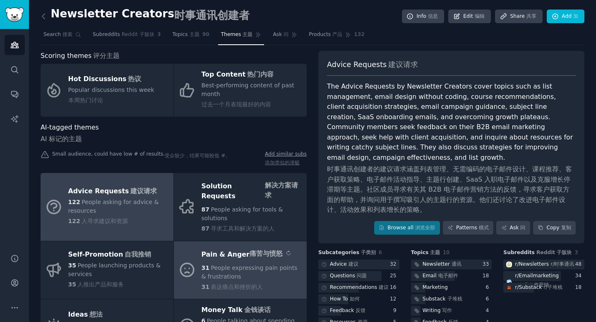
click at [250, 250] on sider-trans-text "痛苦与愤怒" at bounding box center [266, 254] width 33 height 8
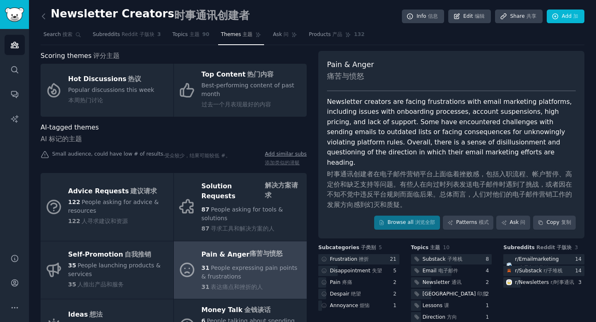
click at [45, 21] on link at bounding box center [46, 16] width 10 height 18
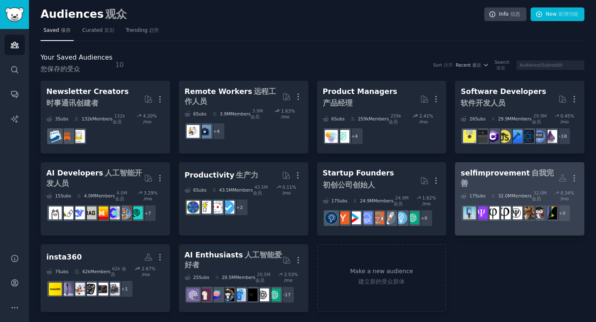
click at [473, 176] on div "selfimprovement 自我完善" at bounding box center [510, 178] width 98 height 20
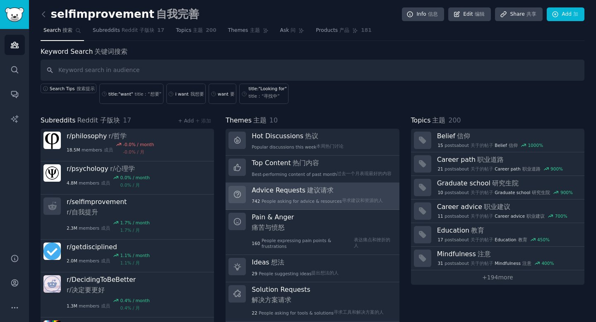
click at [273, 189] on h3 "Advice Requests 建议请求" at bounding box center [317, 190] width 131 height 9
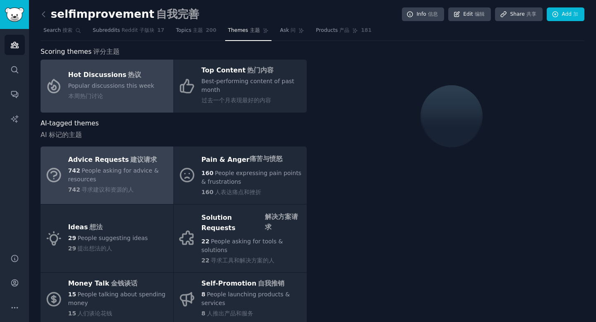
click at [82, 68] on link "Hot Discussions 热议 Popular discussions this week 本周热门讨论" at bounding box center [107, 86] width 133 height 53
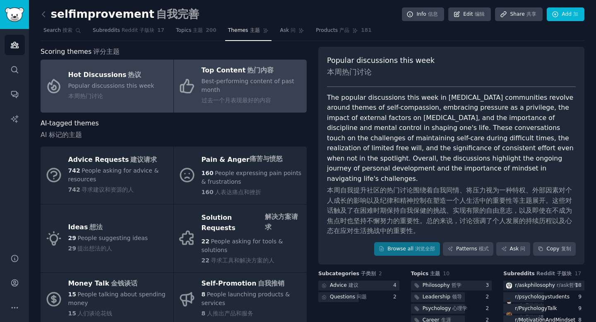
click at [225, 78] on span "Best-performing content of past month 过去一个月表现最好的内容" at bounding box center [252, 91] width 101 height 27
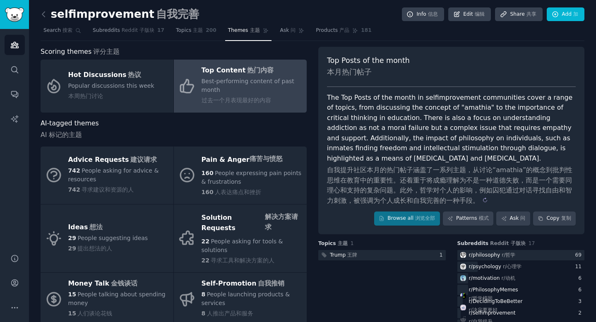
click at [397, 183] on sider-trans-text "自我提升社区本月的热门帖子涵盖了一系列主题，从讨论“amathia”的概念到批判性思维在教育中的重要性。还着重于将成瘾理解为不是一种道德失败，而是一个需要同理…" at bounding box center [449, 185] width 245 height 38
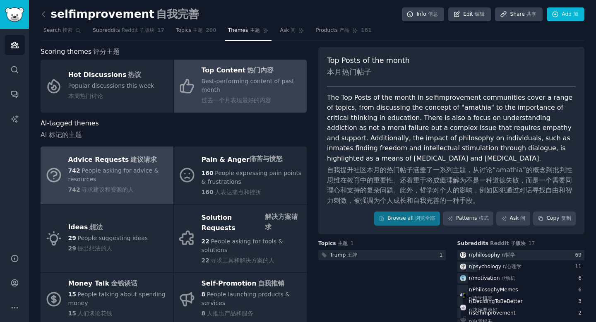
click at [109, 184] on div "742 People asking for advice & resources 742 寻求建议和资源的人" at bounding box center [118, 180] width 101 height 28
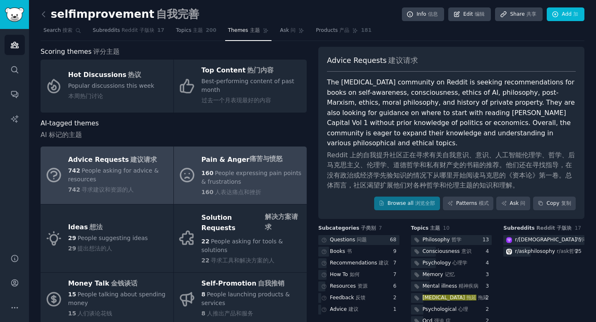
click at [240, 167] on div "Pain & [PERSON_NAME] 痛苦与愤怒" at bounding box center [252, 160] width 101 height 18
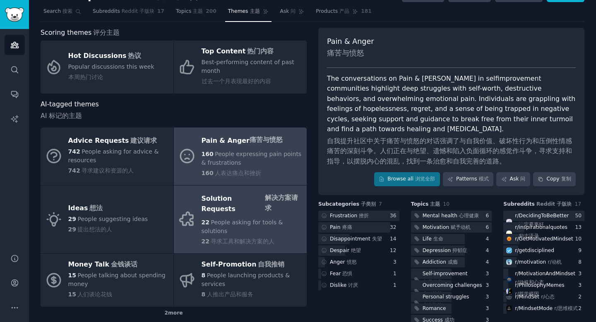
scroll to position [20, 0]
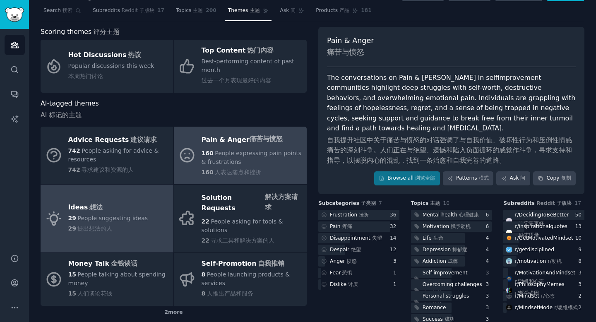
click at [113, 215] on span "People suggesting ideas" at bounding box center [112, 218] width 70 height 7
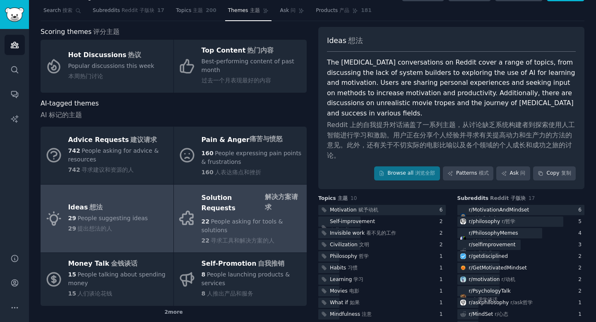
click at [202, 197] on div "Solution Requests 解决方案请求" at bounding box center [252, 203] width 101 height 28
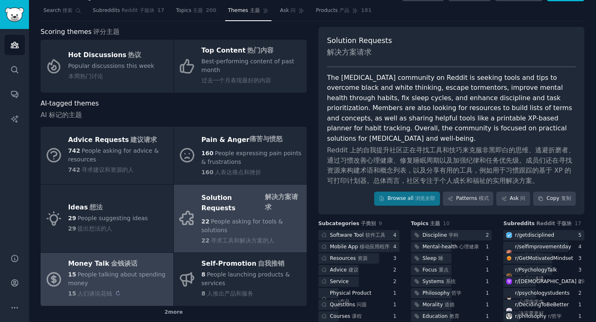
click at [112, 291] on div at bounding box center [117, 293] width 11 height 5
click at [101, 272] on div "15 People talking about spending money 15 人们谈论花钱" at bounding box center [118, 284] width 101 height 28
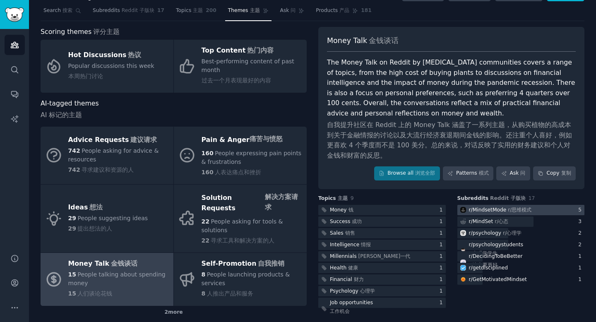
click at [500, 209] on div "r/ MindsetMode r/思维模式" at bounding box center [500, 210] width 63 height 7
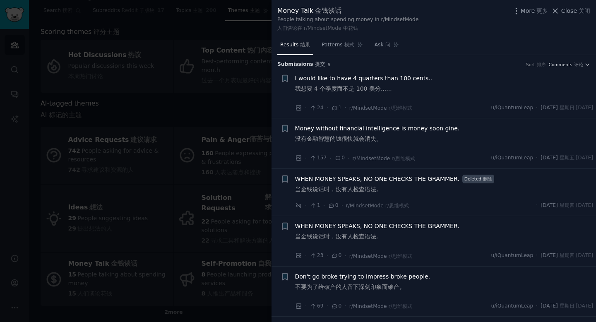
click at [227, 130] on div at bounding box center [298, 161] width 596 height 322
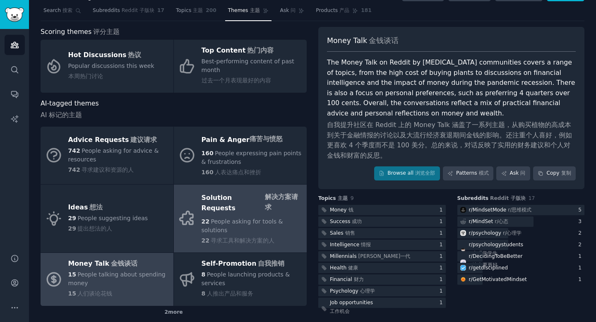
click at [241, 218] on span "People asking for tools & solutions" at bounding box center [243, 225] width 82 height 15
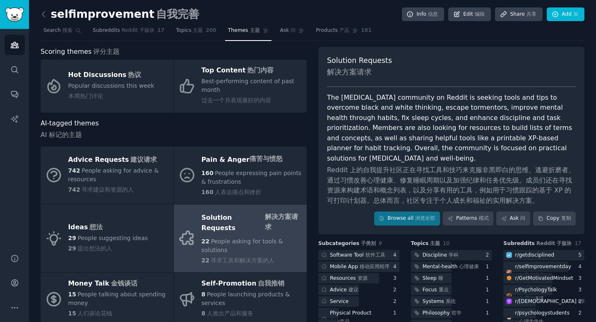
scroll to position [20, 0]
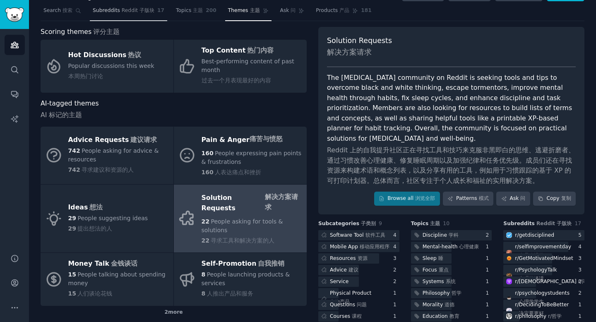
click at [116, 14] on span "Subreddits Reddit 子版块" at bounding box center [124, 10] width 62 height 7
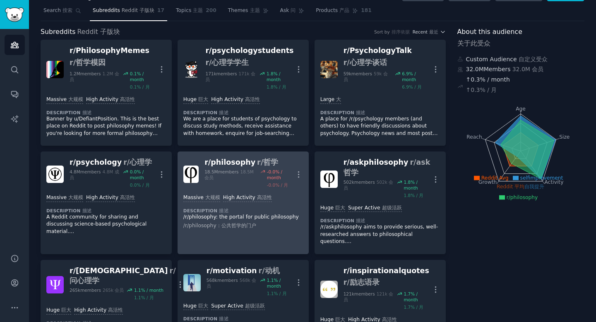
scroll to position [168, 0]
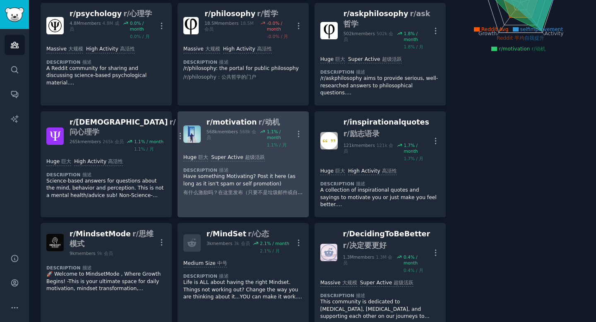
click at [226, 117] on div "r/ motivation r/动机" at bounding box center [251, 122] width 88 height 10
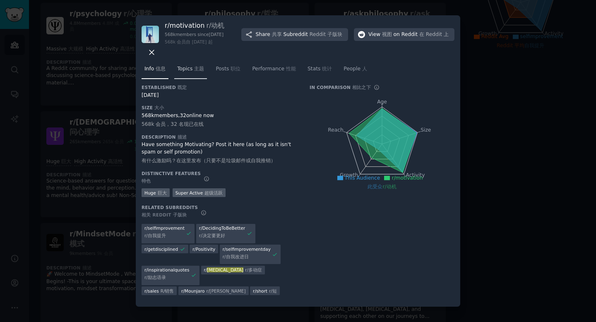
click at [206, 72] on link "Topics 主题" at bounding box center [190, 70] width 33 height 17
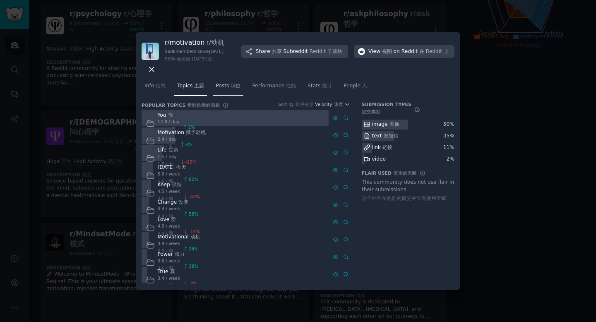
click at [228, 92] on link "Posts 职位" at bounding box center [228, 87] width 31 height 17
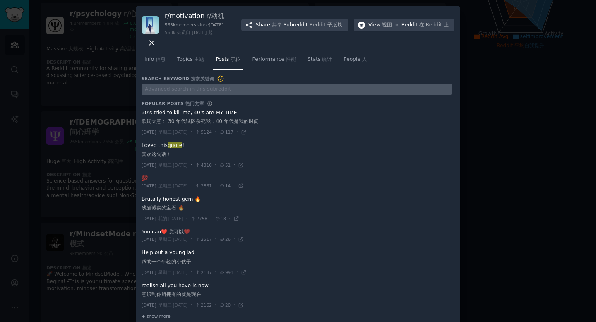
click at [273, 88] on input "text" at bounding box center [297, 89] width 310 height 11
type input "want"
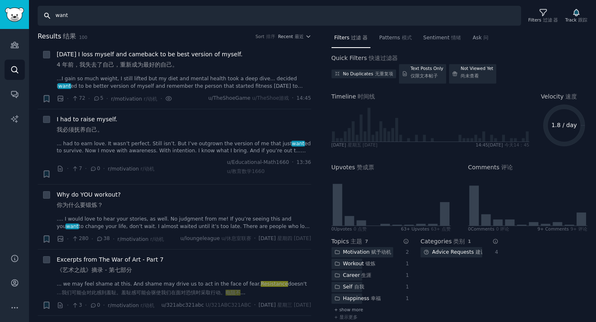
click at [85, 12] on input "want" at bounding box center [279, 16] width 483 height 20
type input "w"
type input "improve"
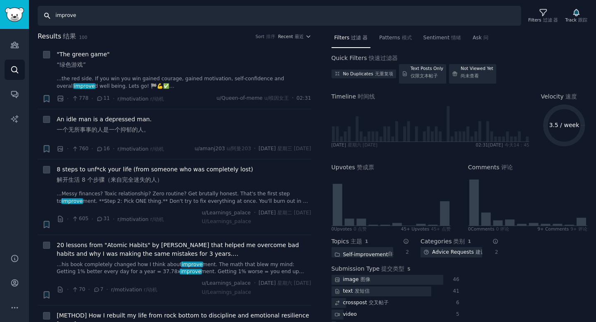
drag, startPoint x: 54, startPoint y: 16, endPoint x: 100, endPoint y: 17, distance: 46.0
click at [100, 17] on input "improve" at bounding box center [279, 16] width 483 height 20
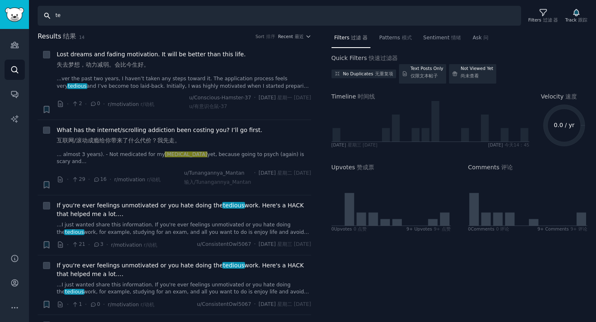
type input "t"
type input "r"
type input "products"
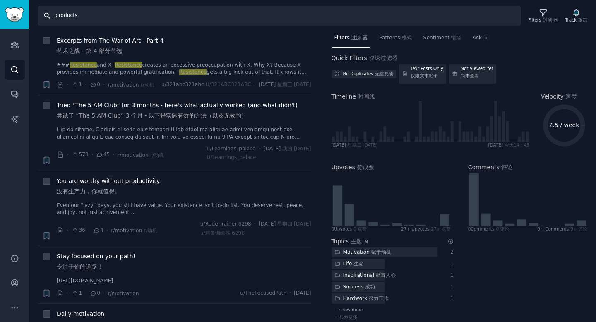
scroll to position [253, 0]
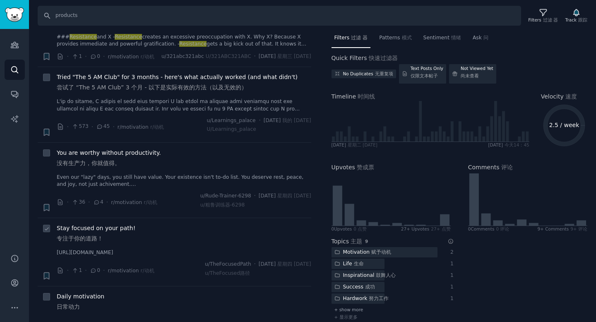
click at [151, 246] on div "Stay focused on your path! 专注于你的道路！" at bounding box center [184, 235] width 255 height 22
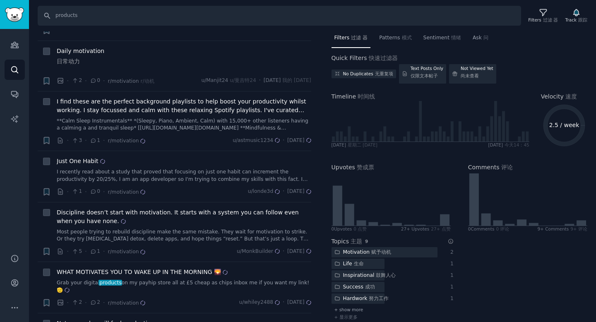
scroll to position [0, 0]
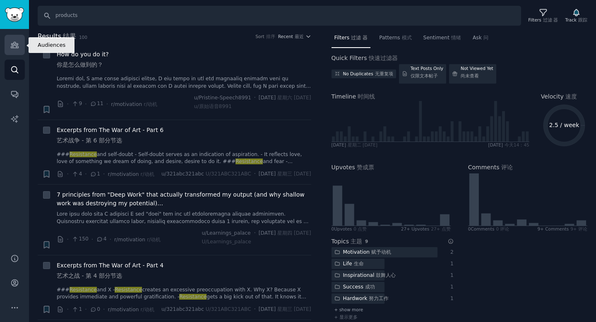
click at [16, 49] on icon "Sidebar" at bounding box center [14, 45] width 9 height 9
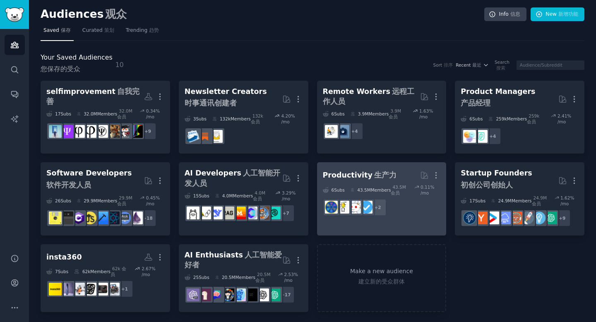
click at [351, 173] on div "Productivity 生产力" at bounding box center [360, 175] width 74 height 10
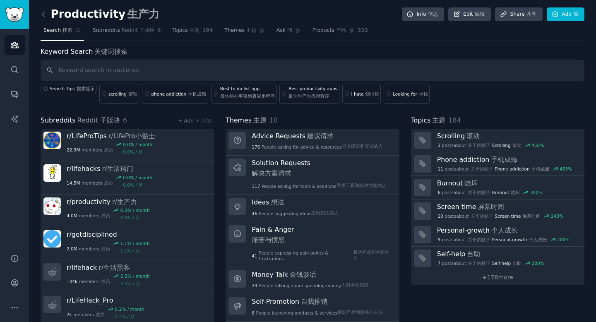
click at [211, 72] on input "text" at bounding box center [313, 70] width 544 height 21
type input "p"
type input "product"
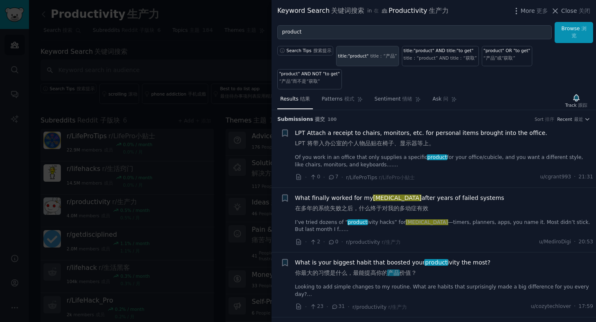
click at [368, 59] on link "title:"product" title：“产品”" at bounding box center [367, 56] width 63 height 20
type input "title:"product""
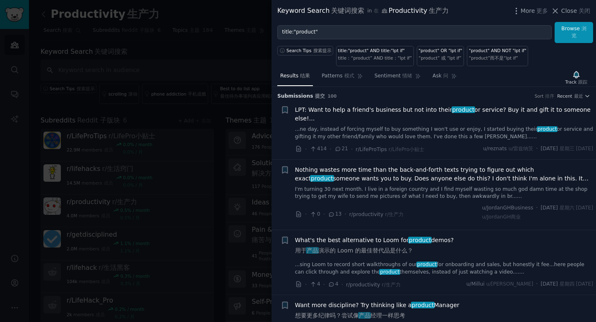
click at [399, 192] on link "I'm turning 30 next month. I live in a foreign country and I find myself wastin…" at bounding box center [444, 193] width 298 height 14
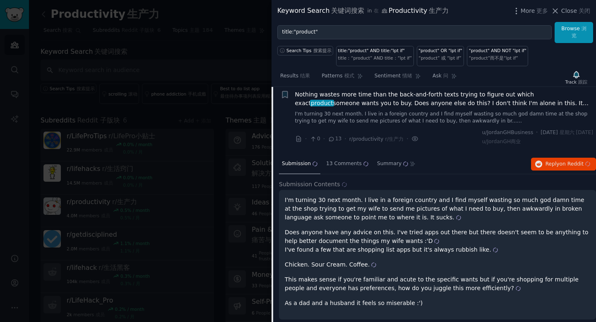
scroll to position [78, 0]
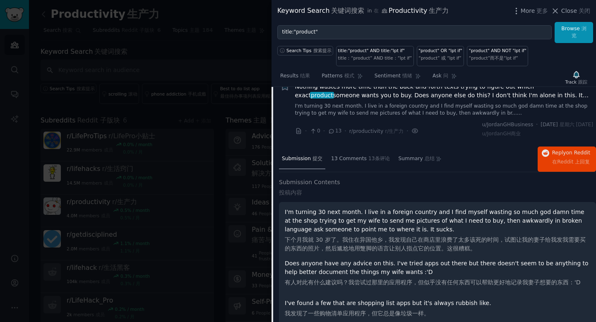
click at [403, 108] on link "I'm turning 30 next month. I live in a foreign country and I find myself wastin…" at bounding box center [444, 110] width 298 height 14
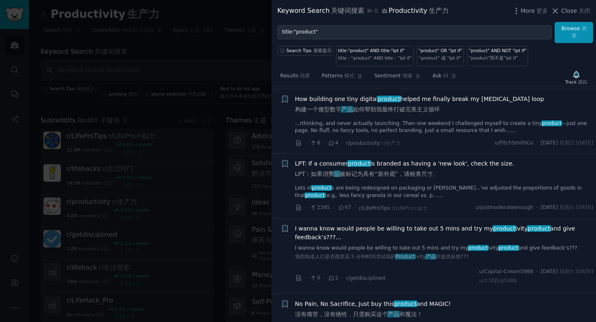
scroll to position [477, 0]
click at [233, 106] on div at bounding box center [298, 161] width 596 height 322
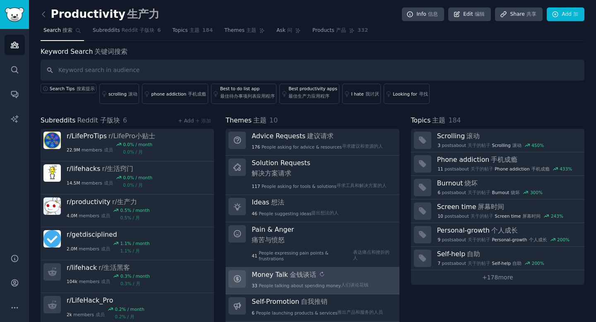
click at [291, 271] on sider-trans-text "金钱谈话" at bounding box center [303, 275] width 26 height 8
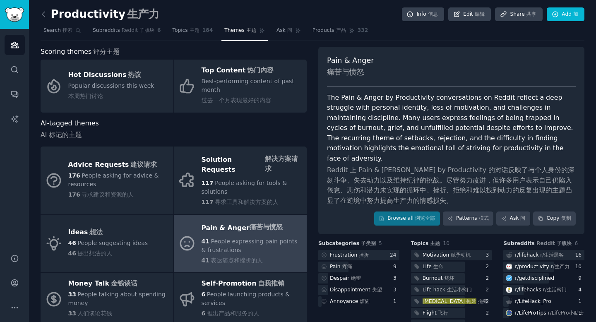
scroll to position [24, 0]
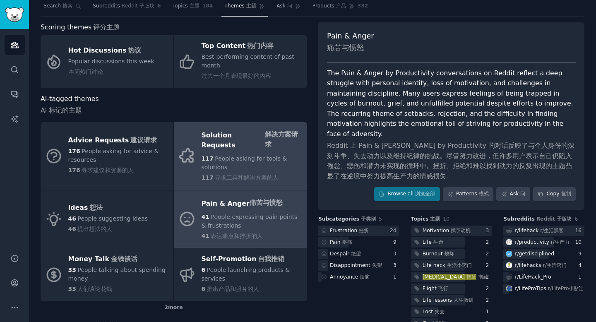
click at [247, 155] on span "People asking for tools & solutions" at bounding box center [245, 162] width 86 height 15
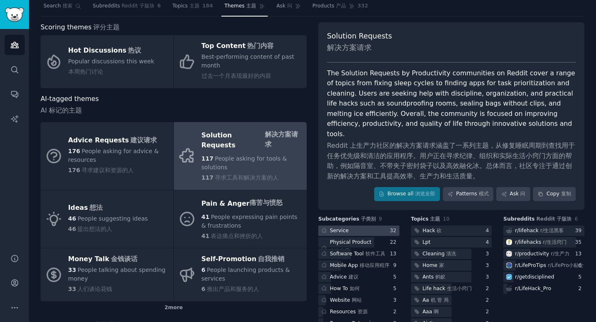
scroll to position [59, 0]
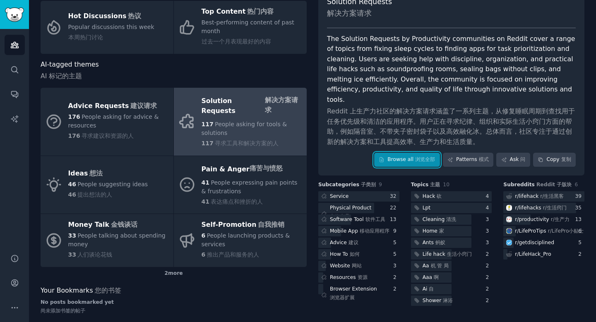
click at [388, 153] on link "Browse all 浏览全部" at bounding box center [407, 160] width 66 height 14
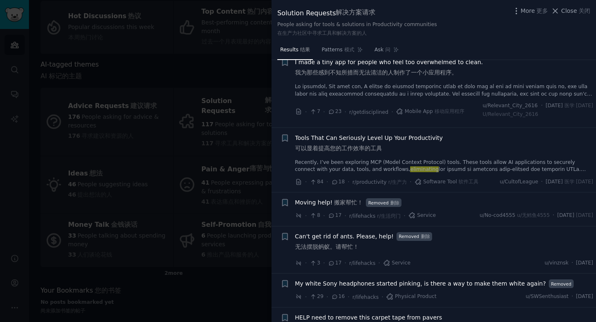
scroll to position [1555, 0]
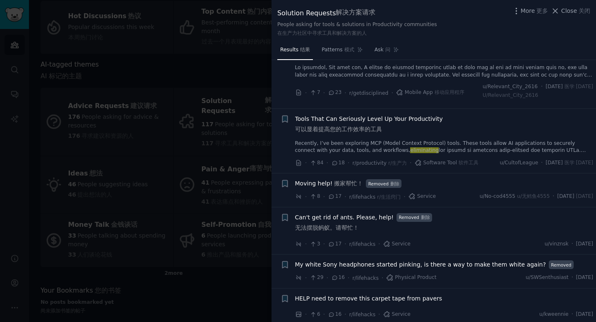
click at [349, 137] on span "Tools That Can Seriously Level Up Your Productivity 可以显着提高您的工作效率的工具" at bounding box center [369, 126] width 148 height 22
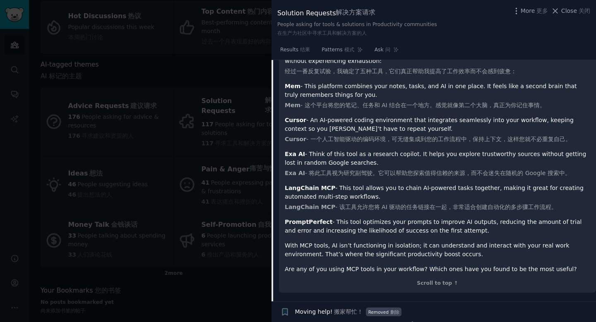
scroll to position [1915, 0]
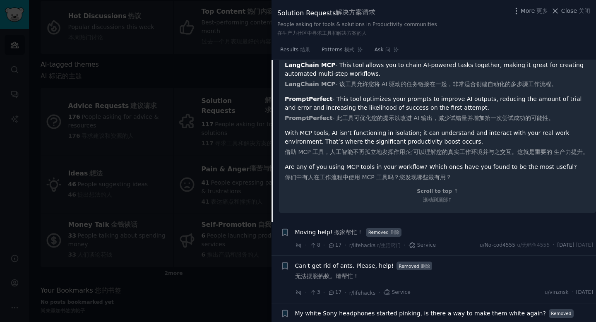
click at [210, 161] on div at bounding box center [298, 161] width 596 height 322
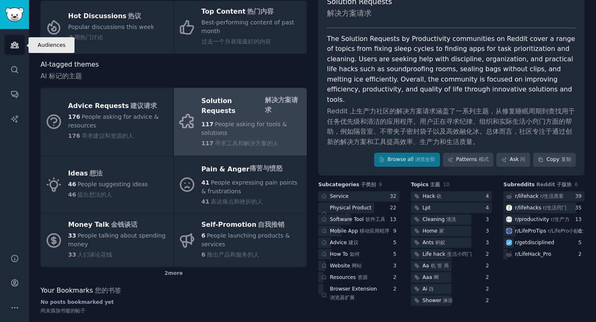
click at [17, 40] on link "Audiences 观众" at bounding box center [15, 45] width 20 height 20
